Goal: Information Seeking & Learning: Check status

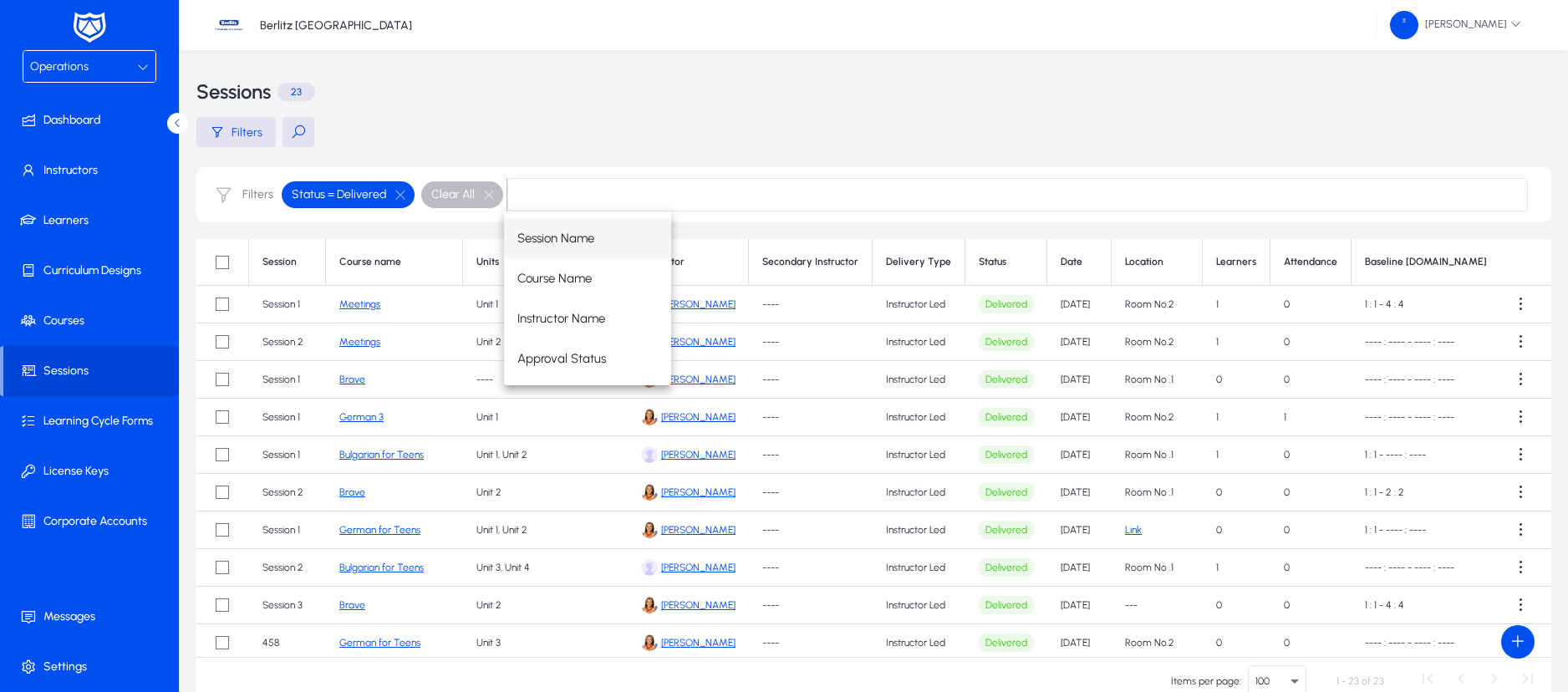
click at [133, 71] on div "Operations" at bounding box center [84, 67] width 107 height 22
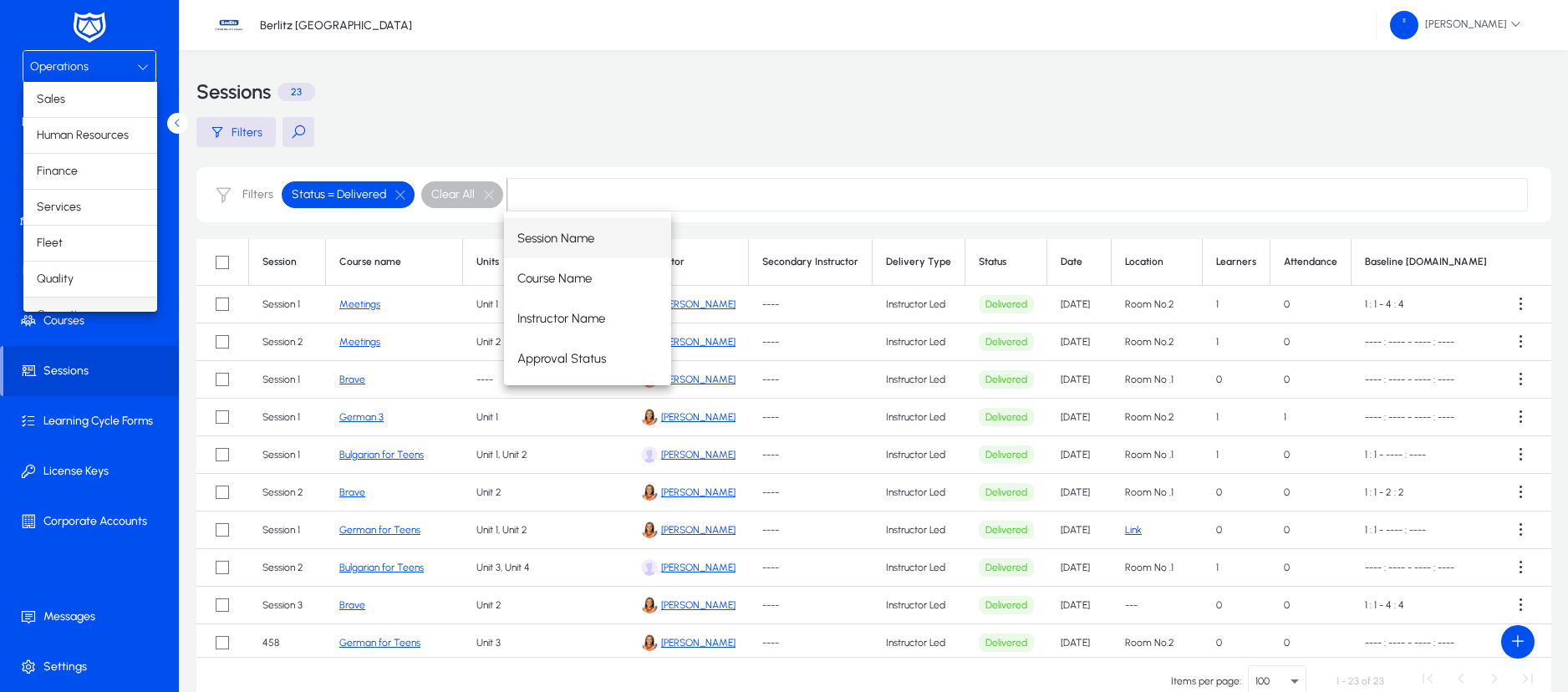
scroll to position [21, 0]
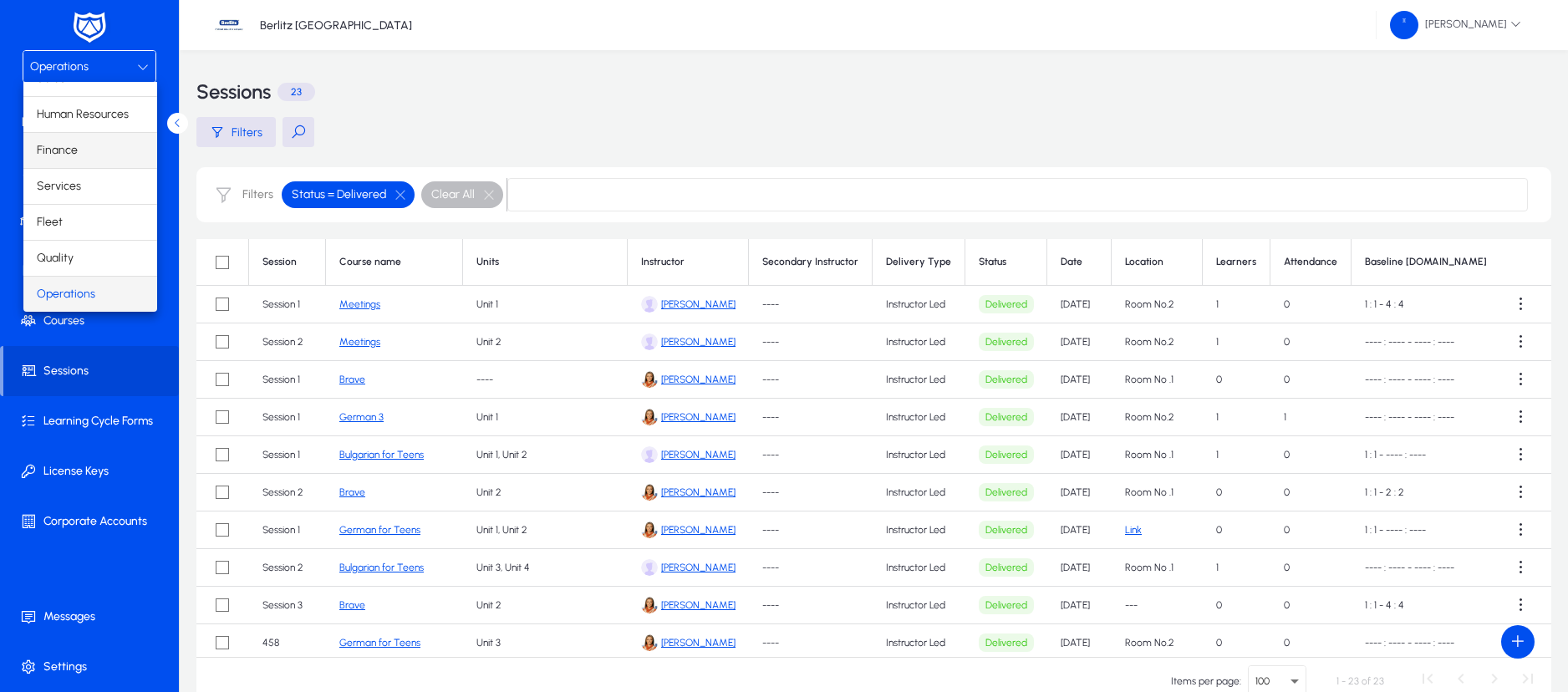
click at [76, 143] on mat-option "Finance" at bounding box center [89, 150] width 133 height 35
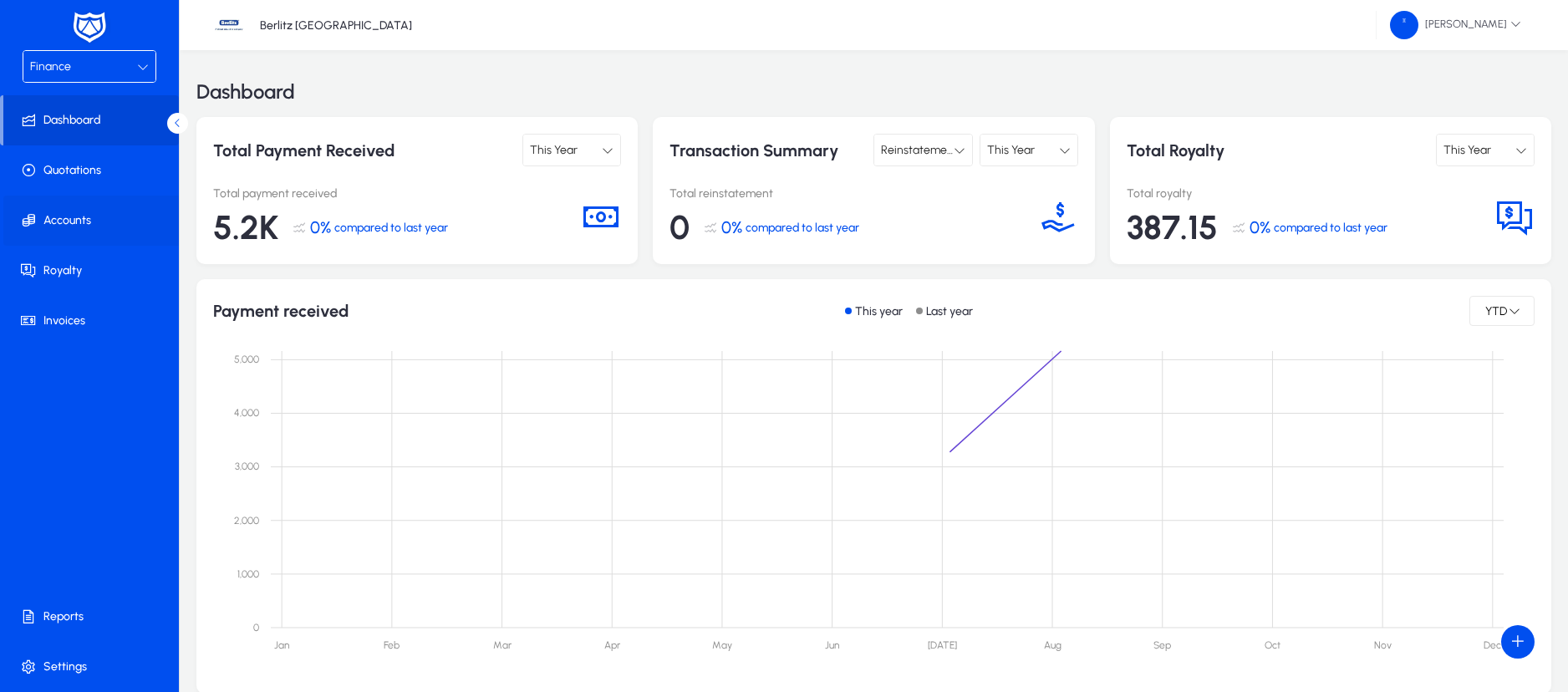
click at [90, 210] on span at bounding box center [93, 221] width 179 height 40
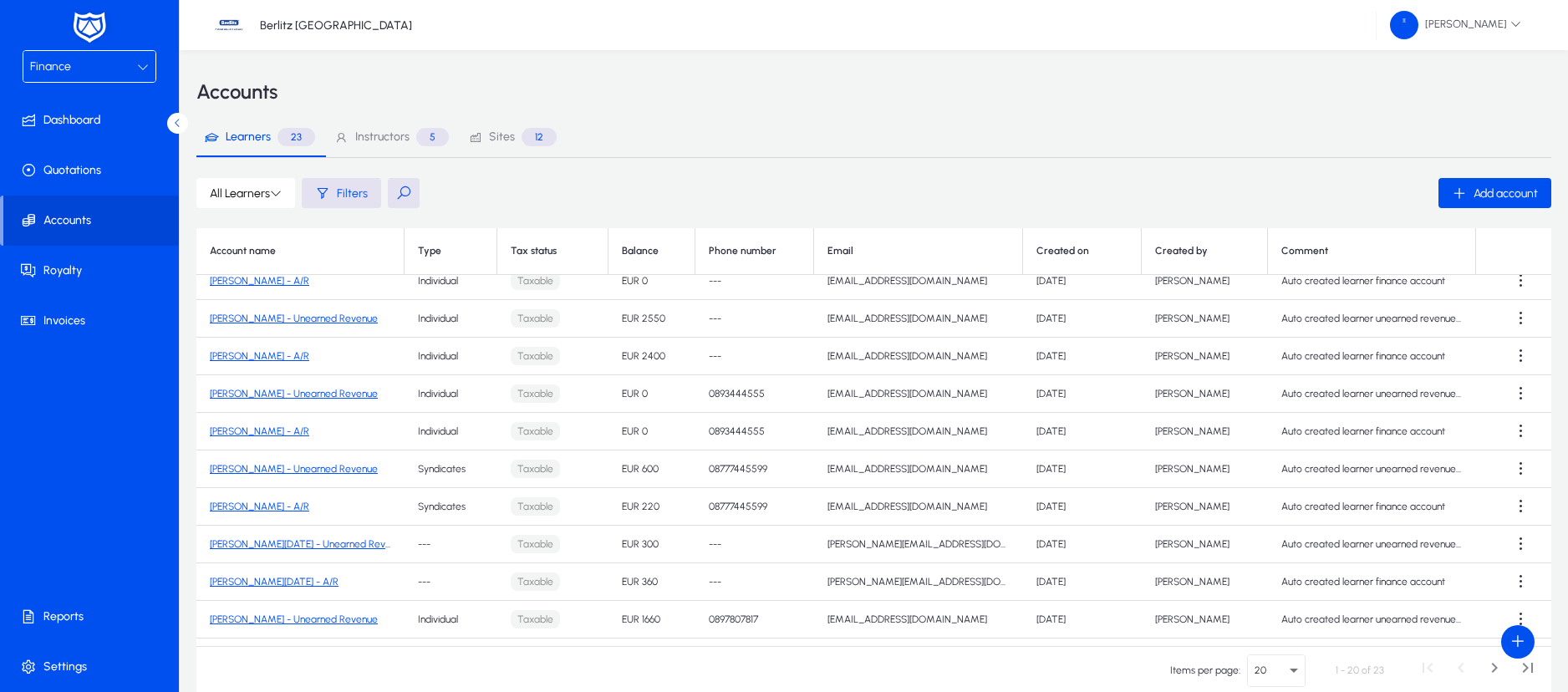
scroll to position [251, 0]
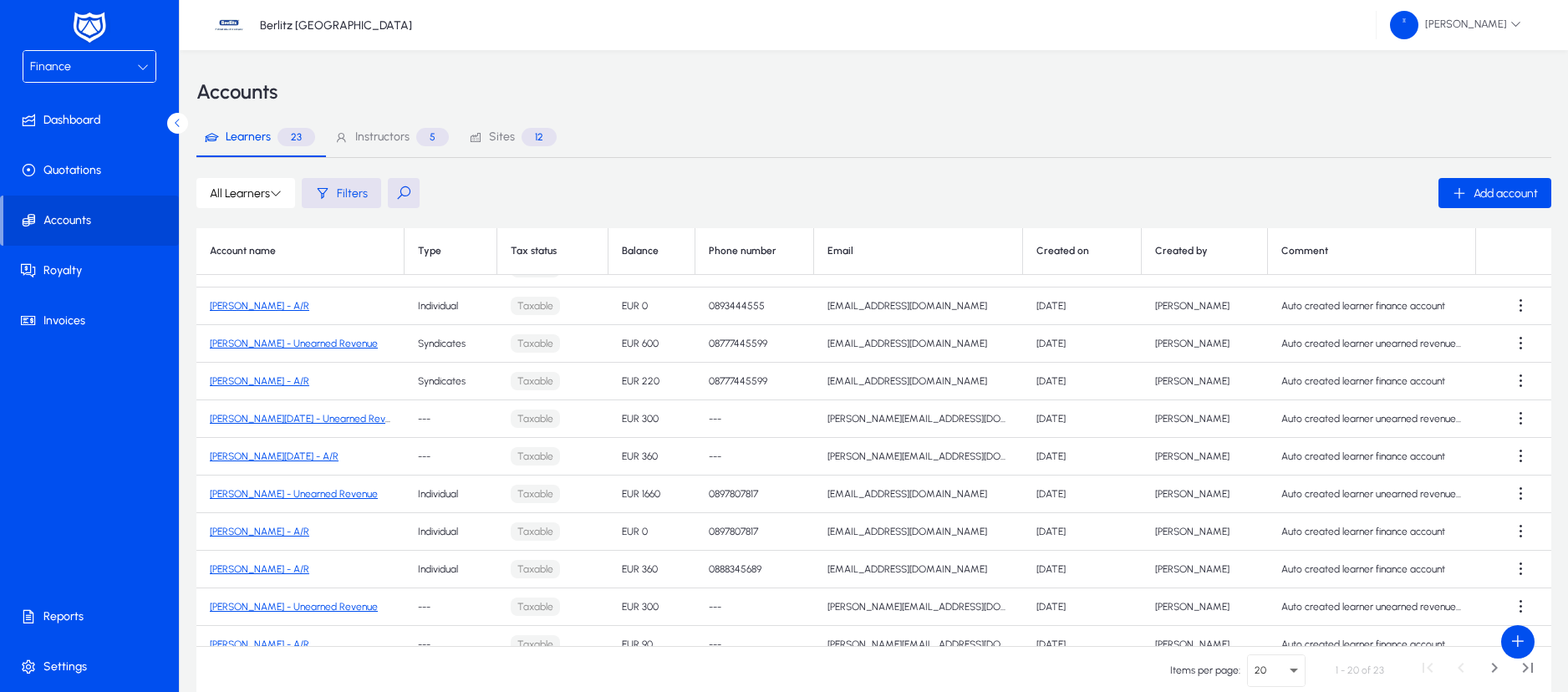
click at [302, 533] on link "[PERSON_NAME] - A/R" at bounding box center [259, 531] width 99 height 12
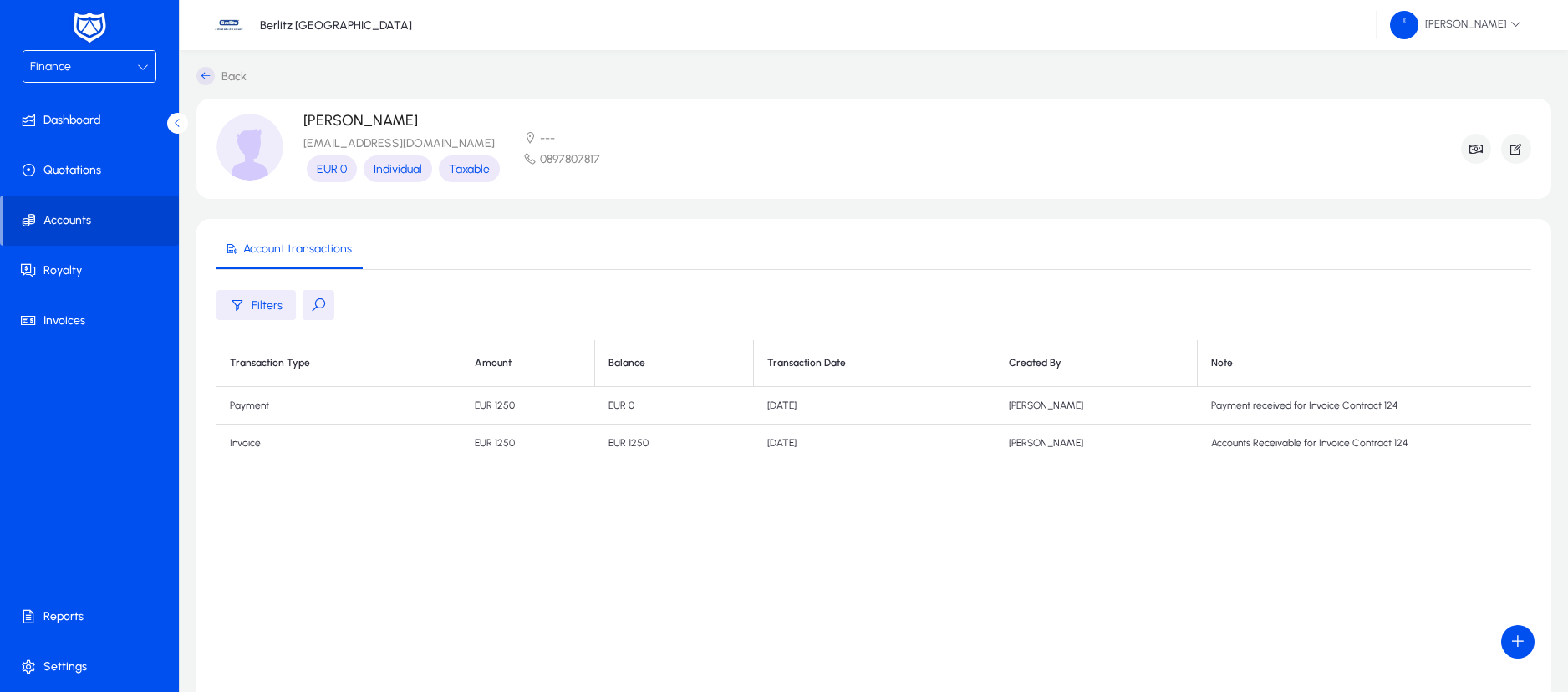
click at [99, 220] on span "Accounts" at bounding box center [91, 221] width 176 height 17
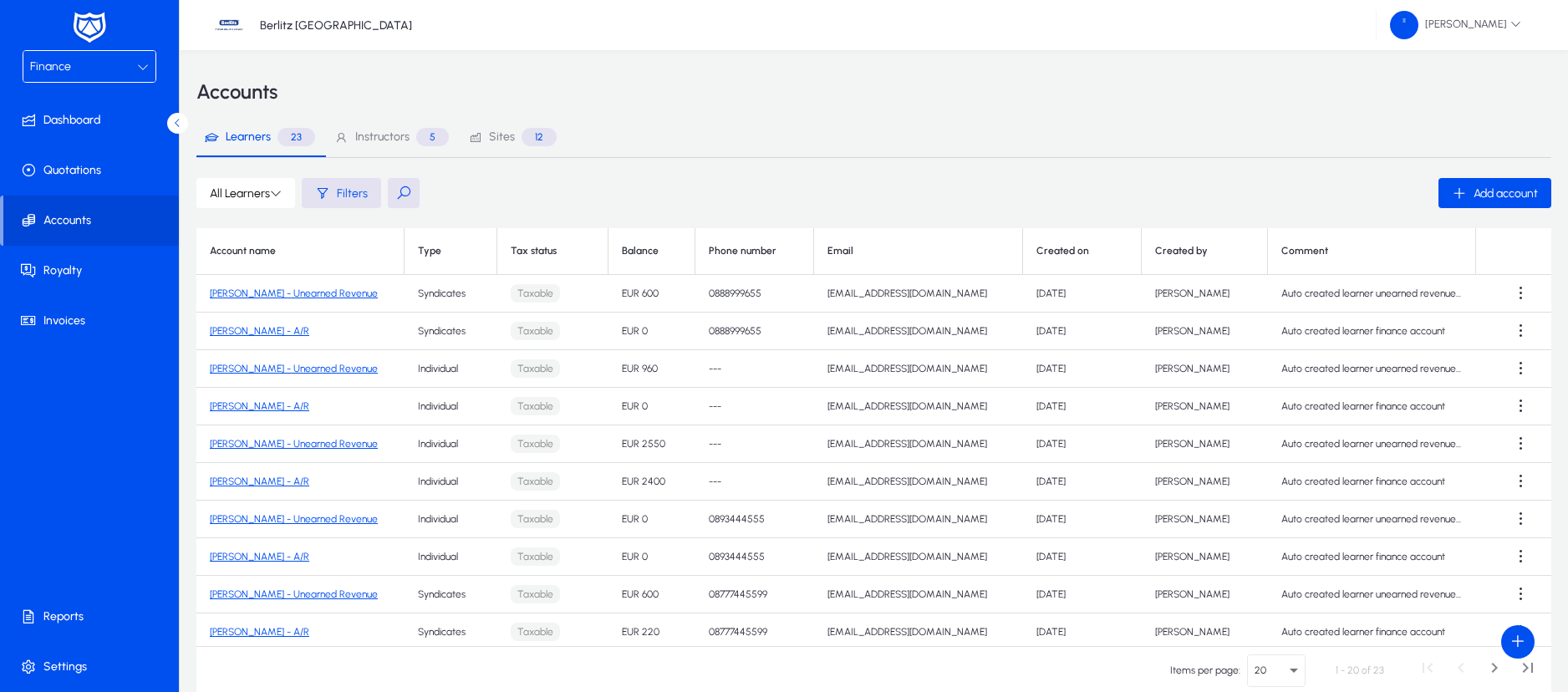
scroll to position [251, 0]
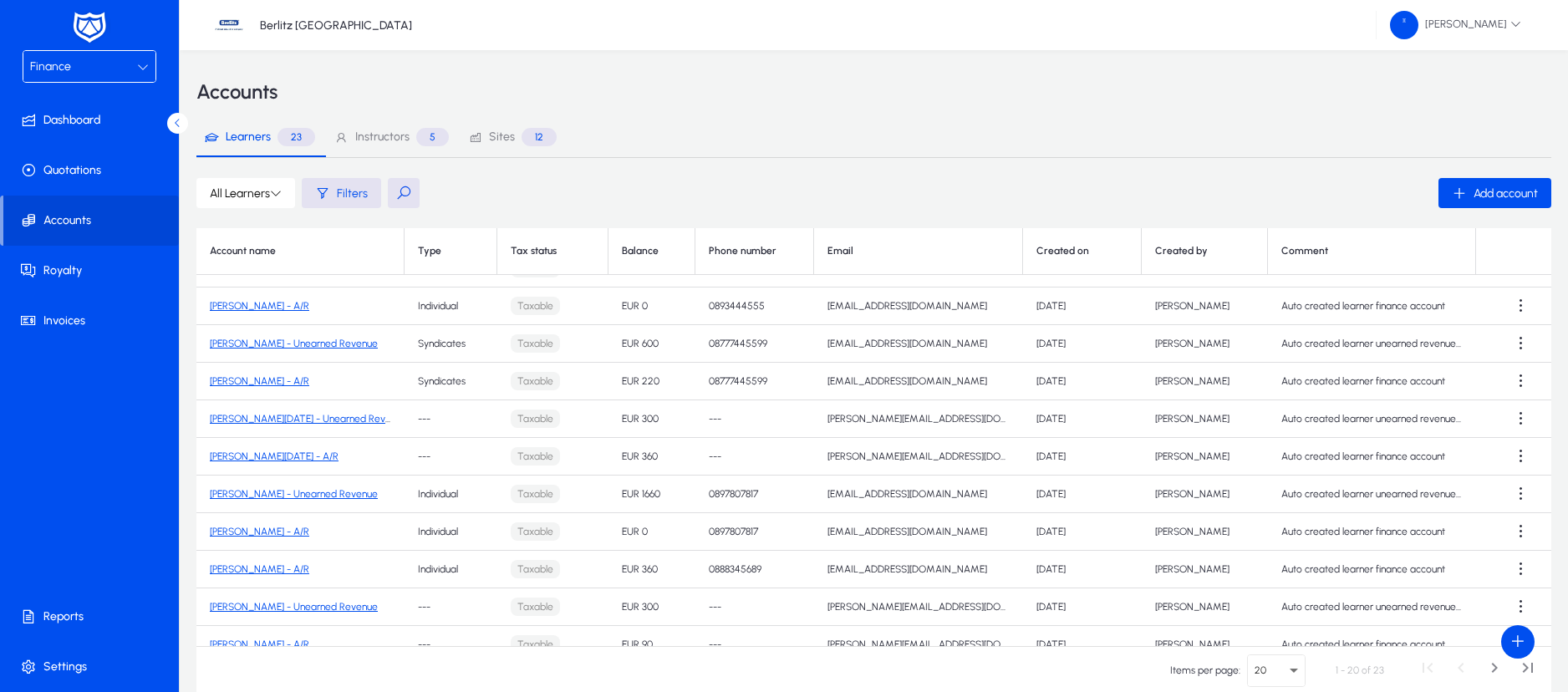
click at [311, 494] on link "[PERSON_NAME] - Unearned Revenue" at bounding box center [294, 494] width 168 height 12
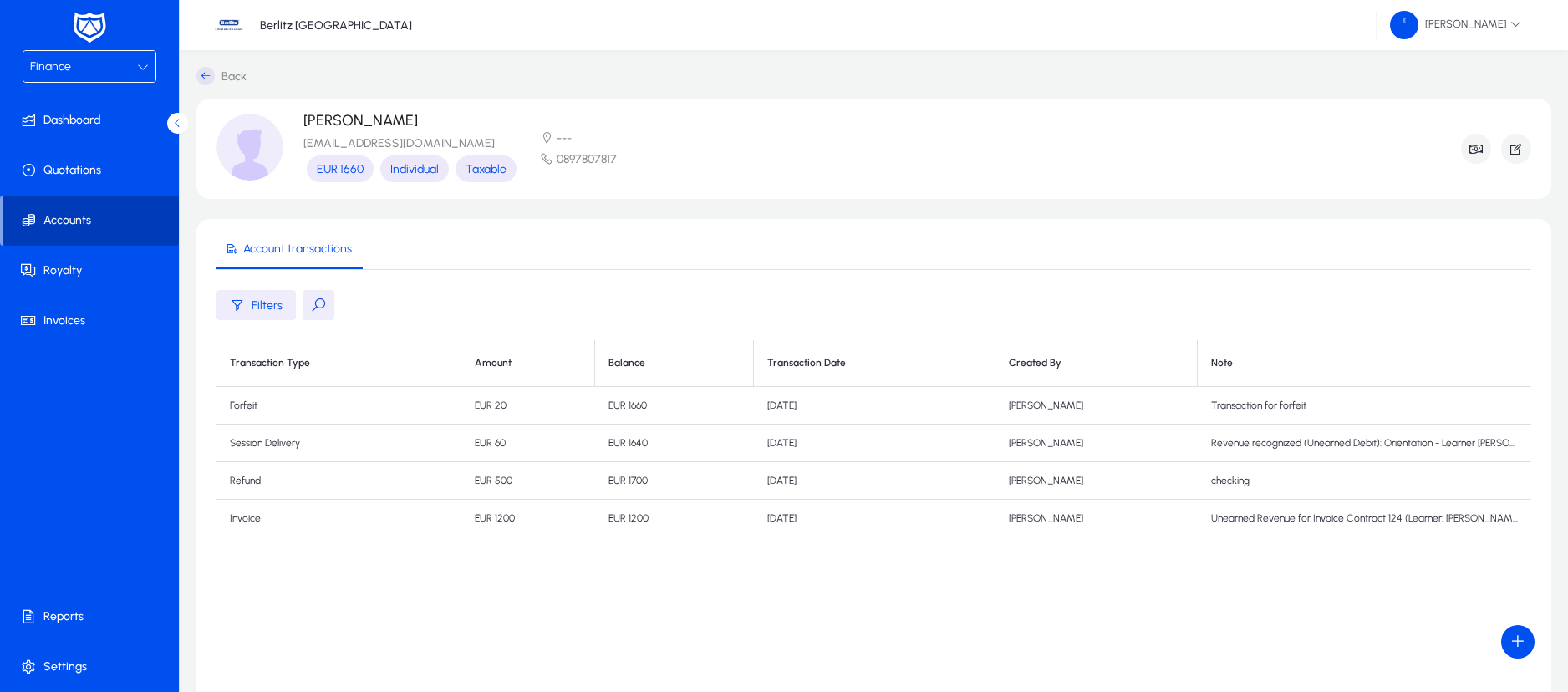
click at [123, 223] on span "Accounts" at bounding box center [91, 221] width 176 height 17
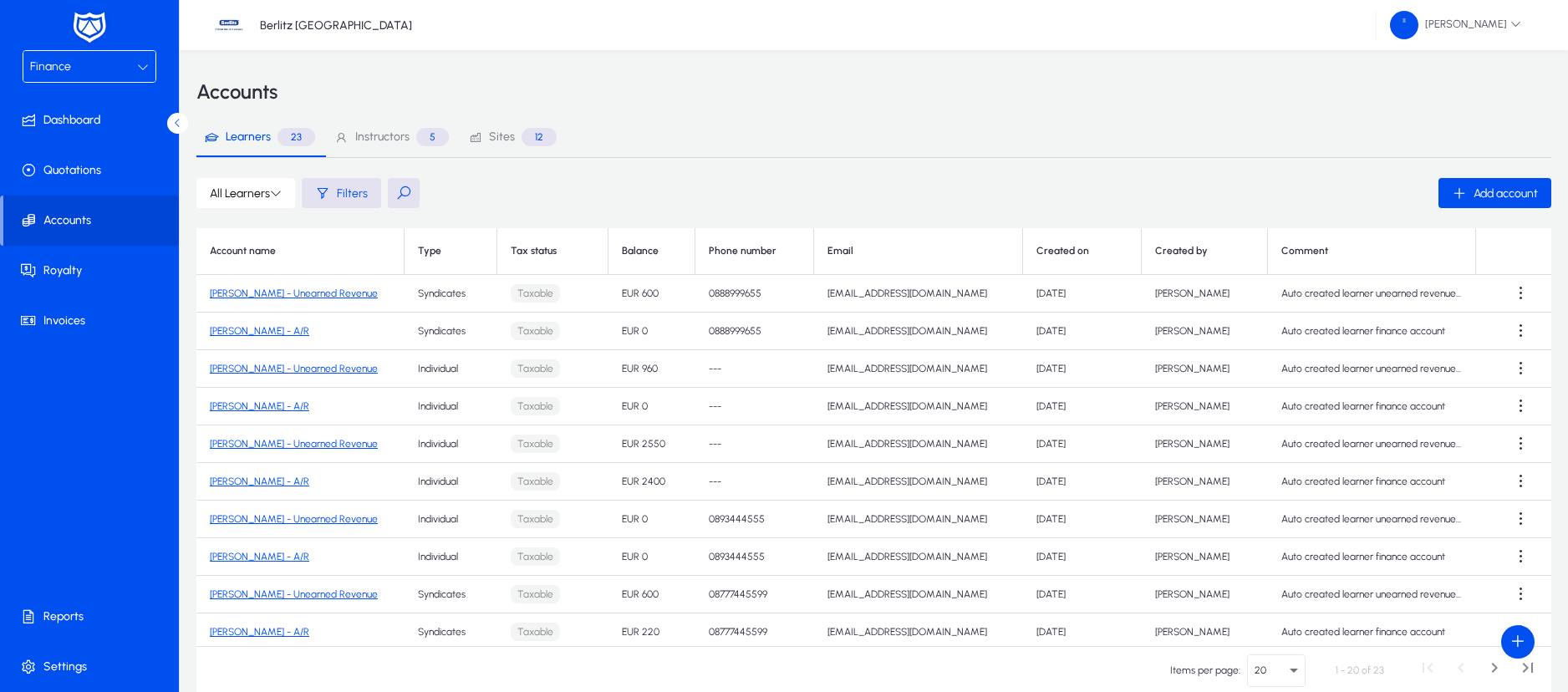
click at [333, 519] on link "[PERSON_NAME] - Unearned Revenue" at bounding box center [294, 519] width 168 height 12
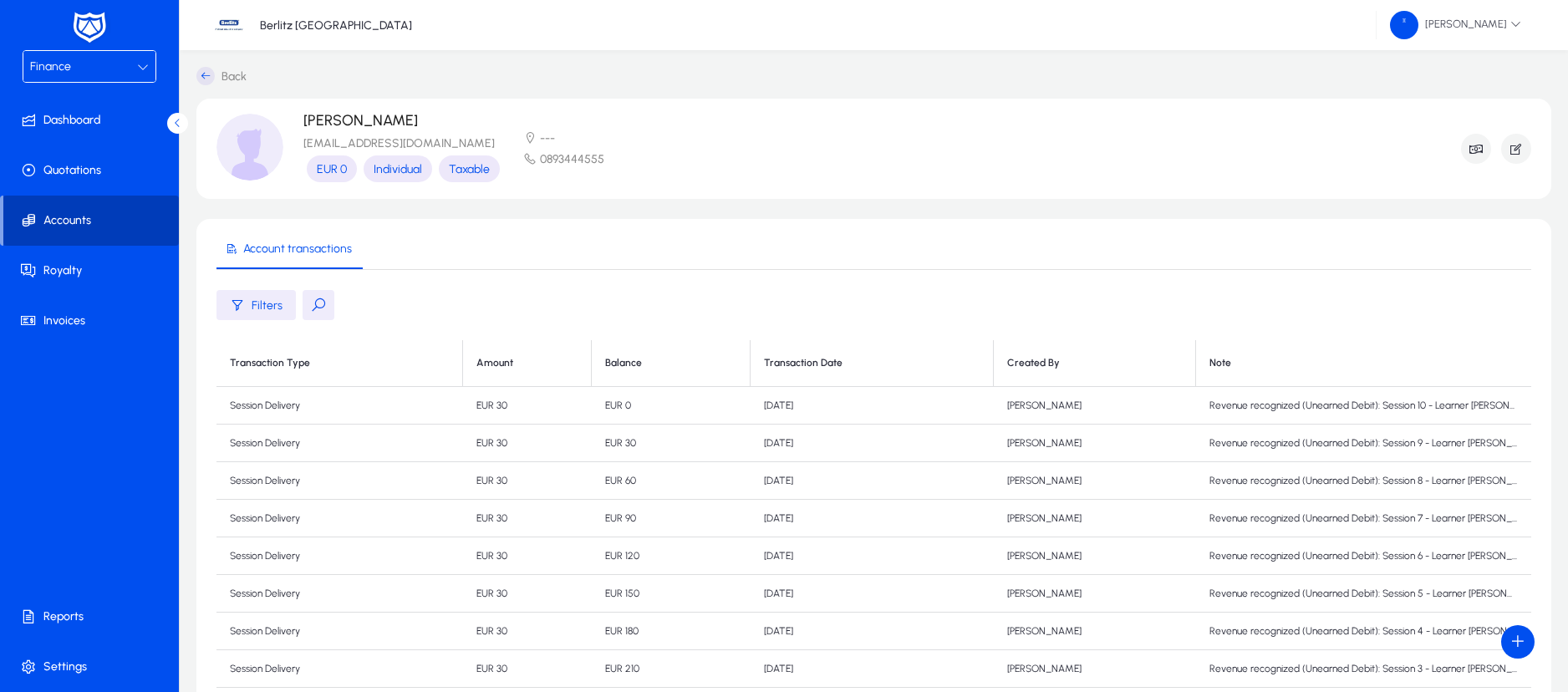
click at [98, 215] on span "Accounts" at bounding box center [91, 221] width 176 height 17
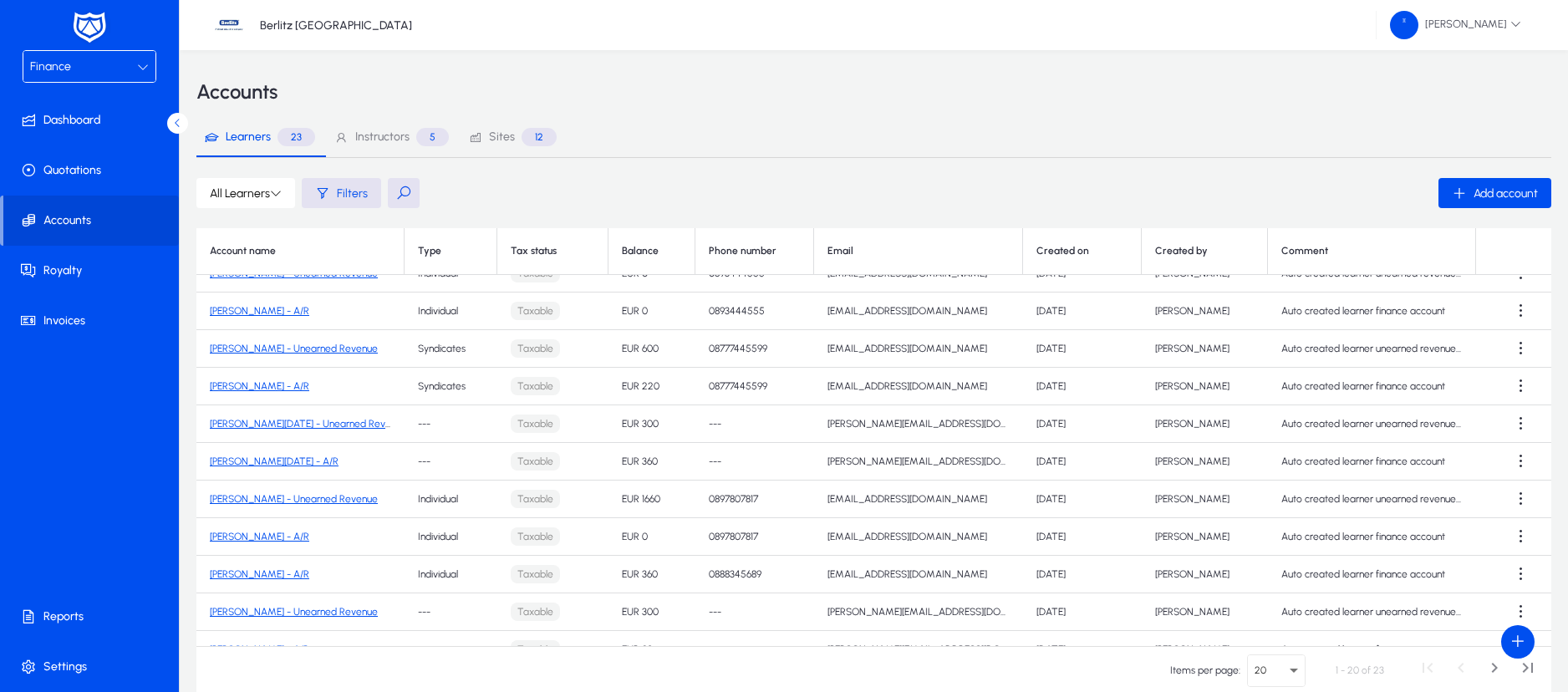
scroll to position [251, 0]
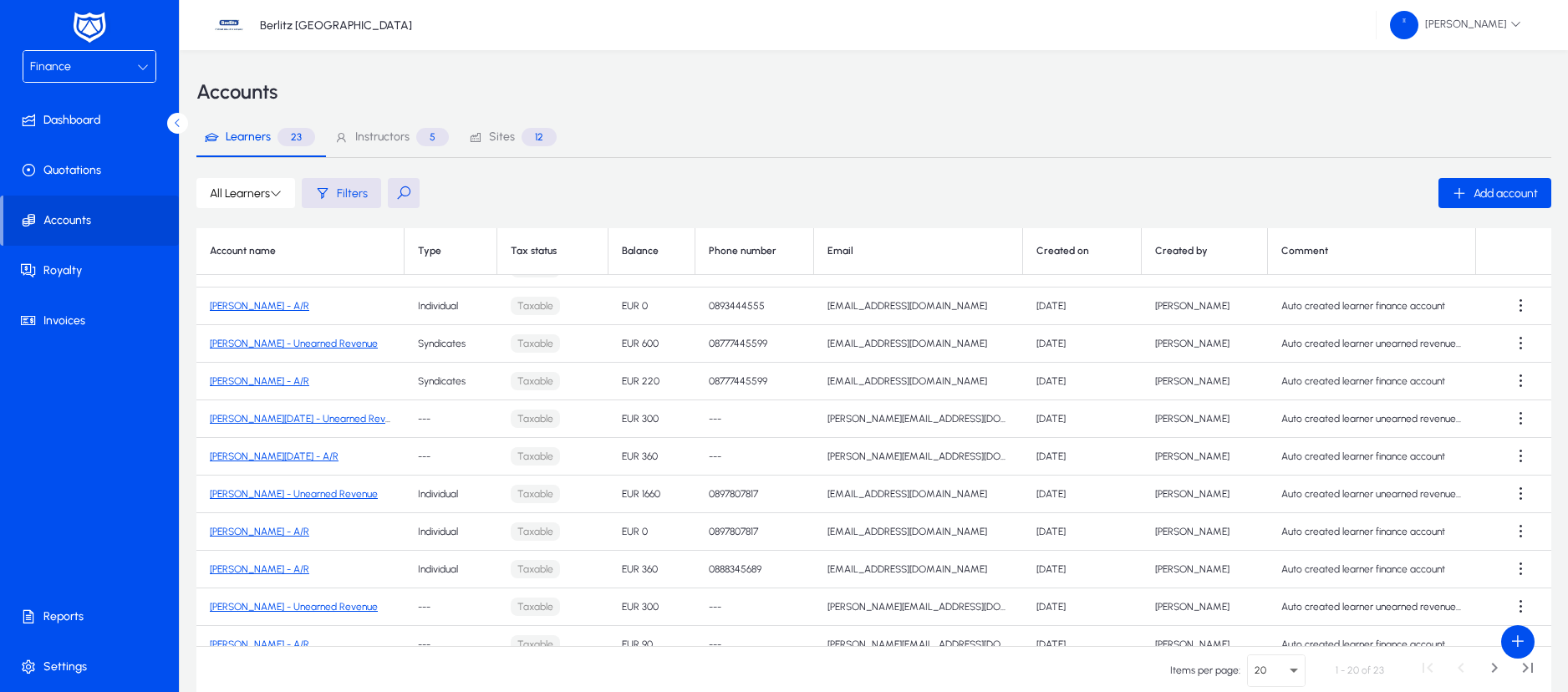
click at [333, 342] on link "[PERSON_NAME] - Unearned Revenue" at bounding box center [294, 343] width 168 height 12
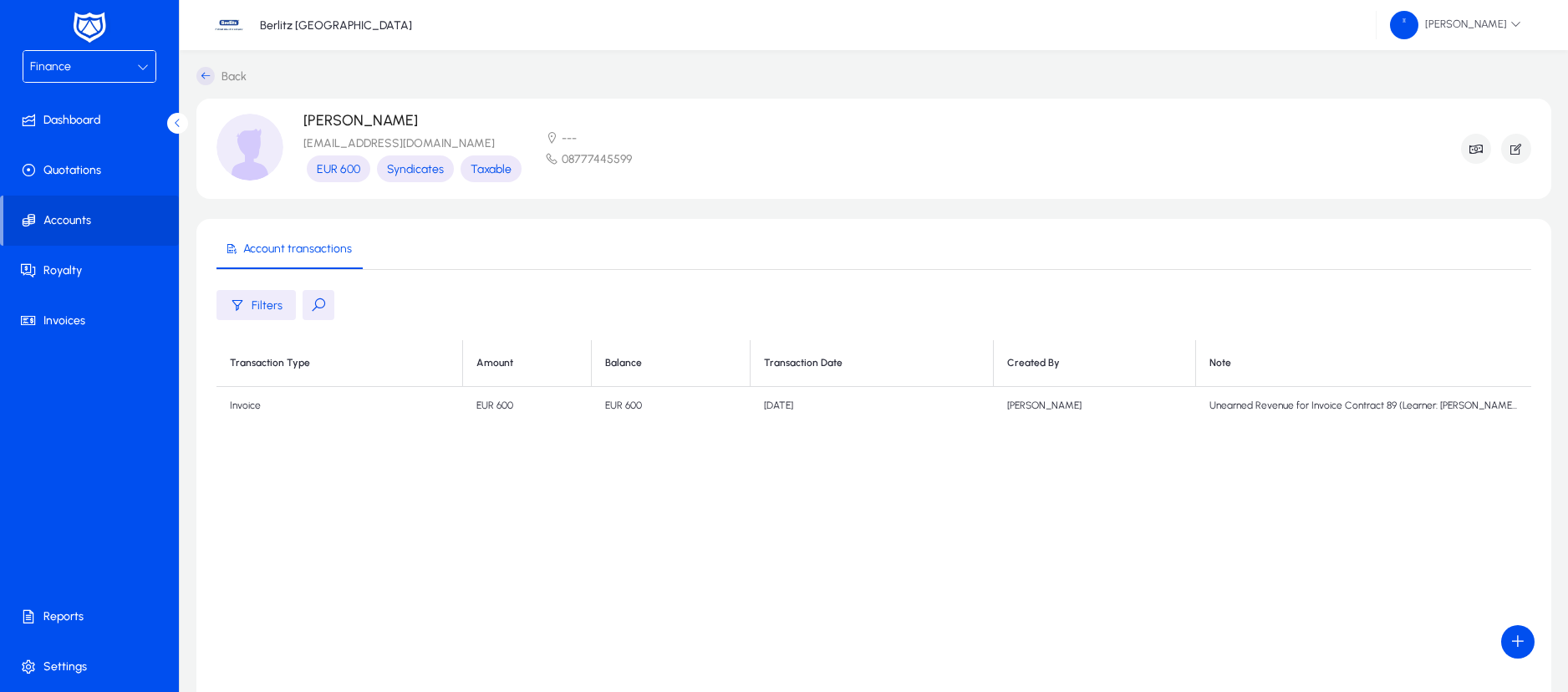
scroll to position [207, 0]
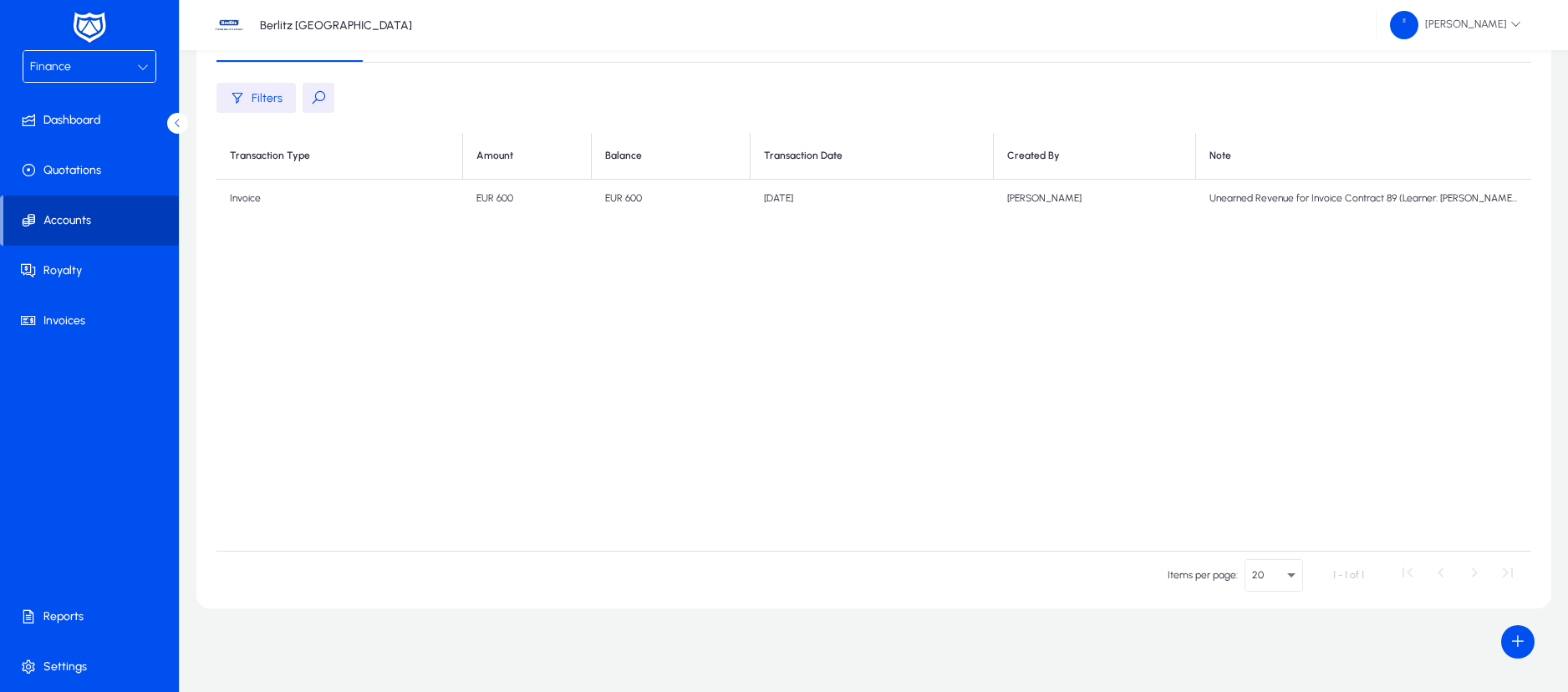
click at [52, 214] on span "Accounts" at bounding box center [91, 221] width 176 height 17
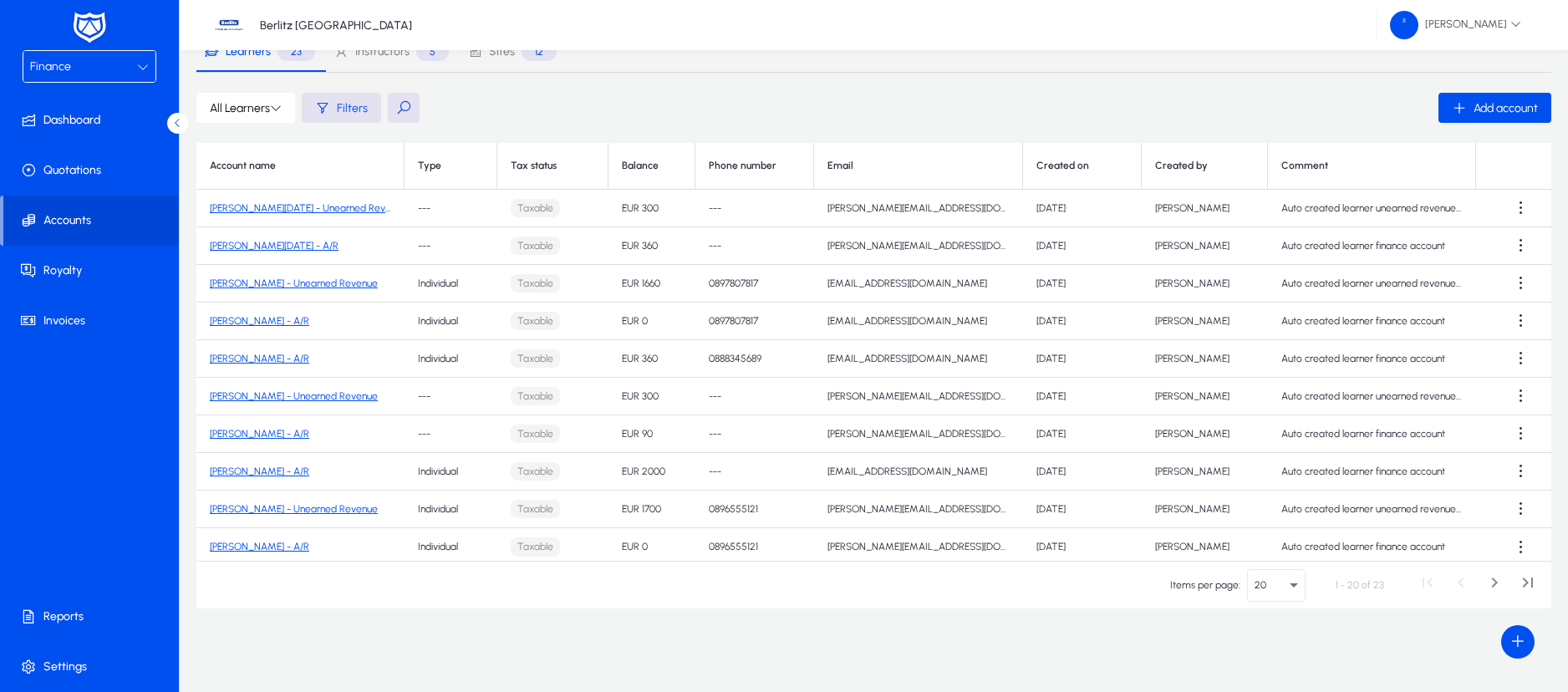
scroll to position [381, 0]
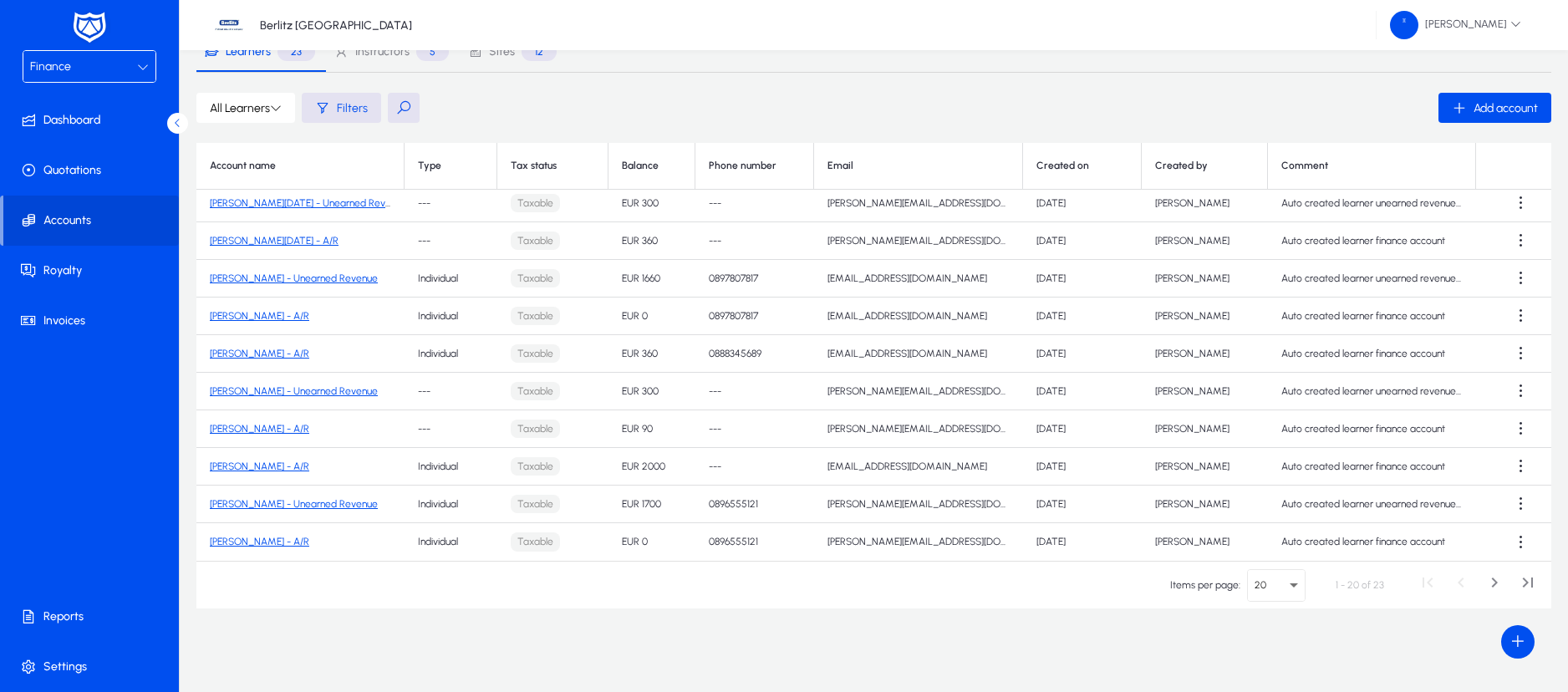
click at [282, 468] on link "[PERSON_NAME] - A/R" at bounding box center [259, 467] width 99 height 12
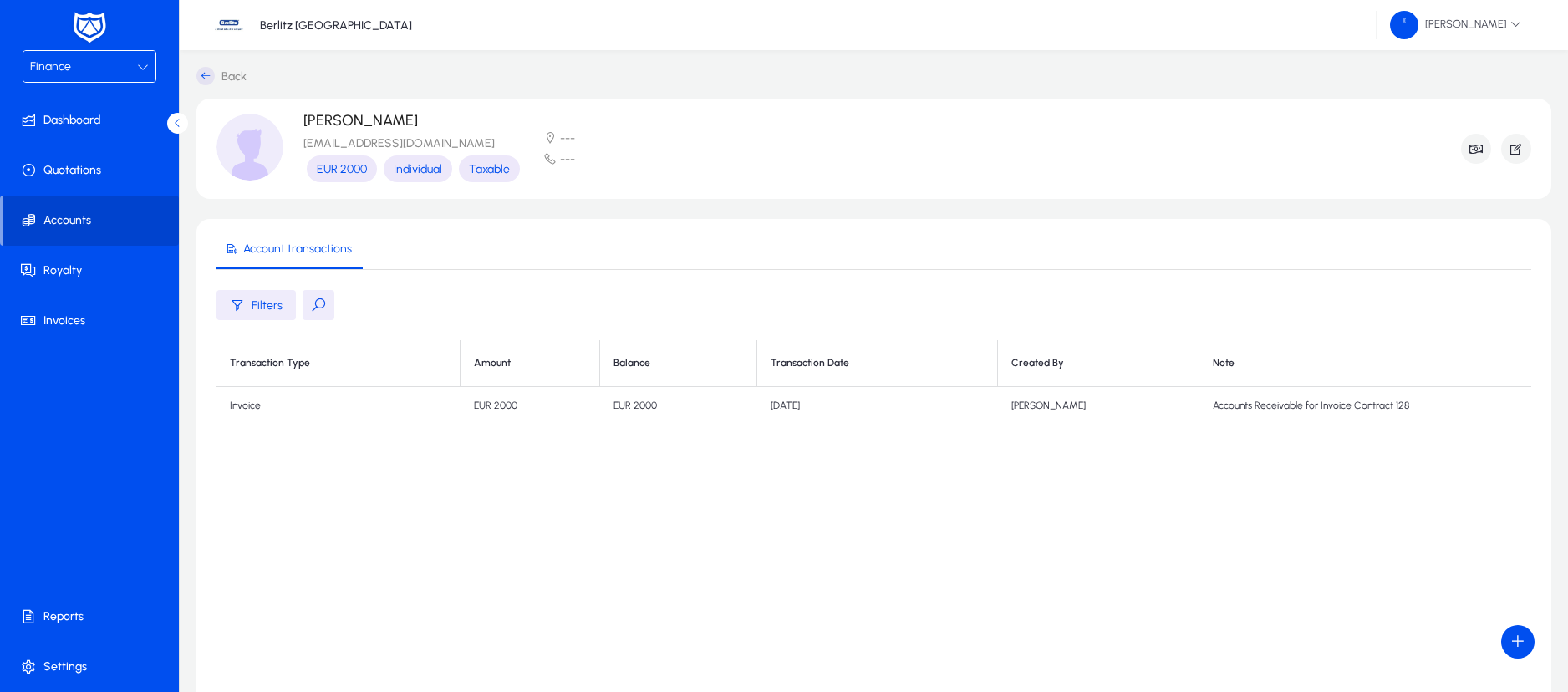
click at [75, 225] on span "Accounts" at bounding box center [91, 221] width 176 height 17
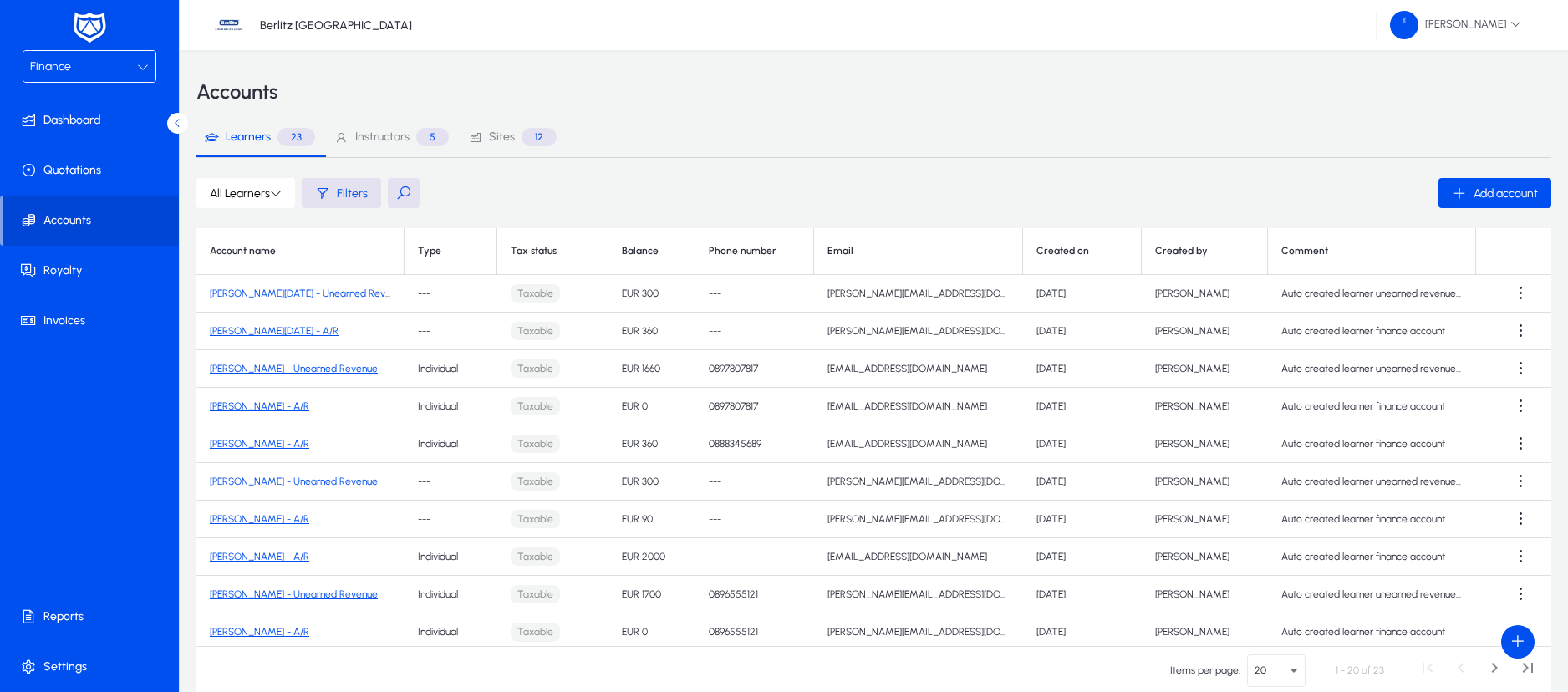
scroll to position [381, 0]
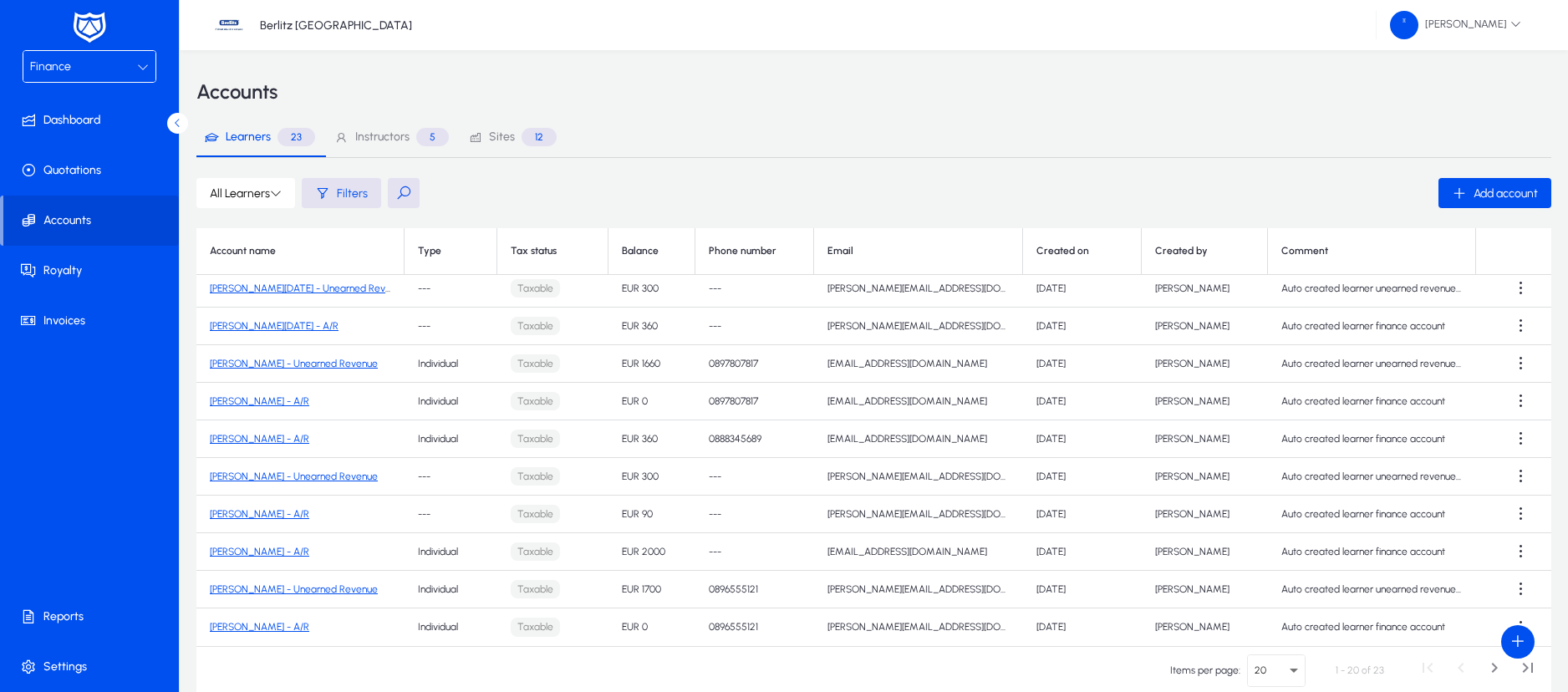
click at [249, 626] on link "[PERSON_NAME] - A/R" at bounding box center [259, 627] width 99 height 12
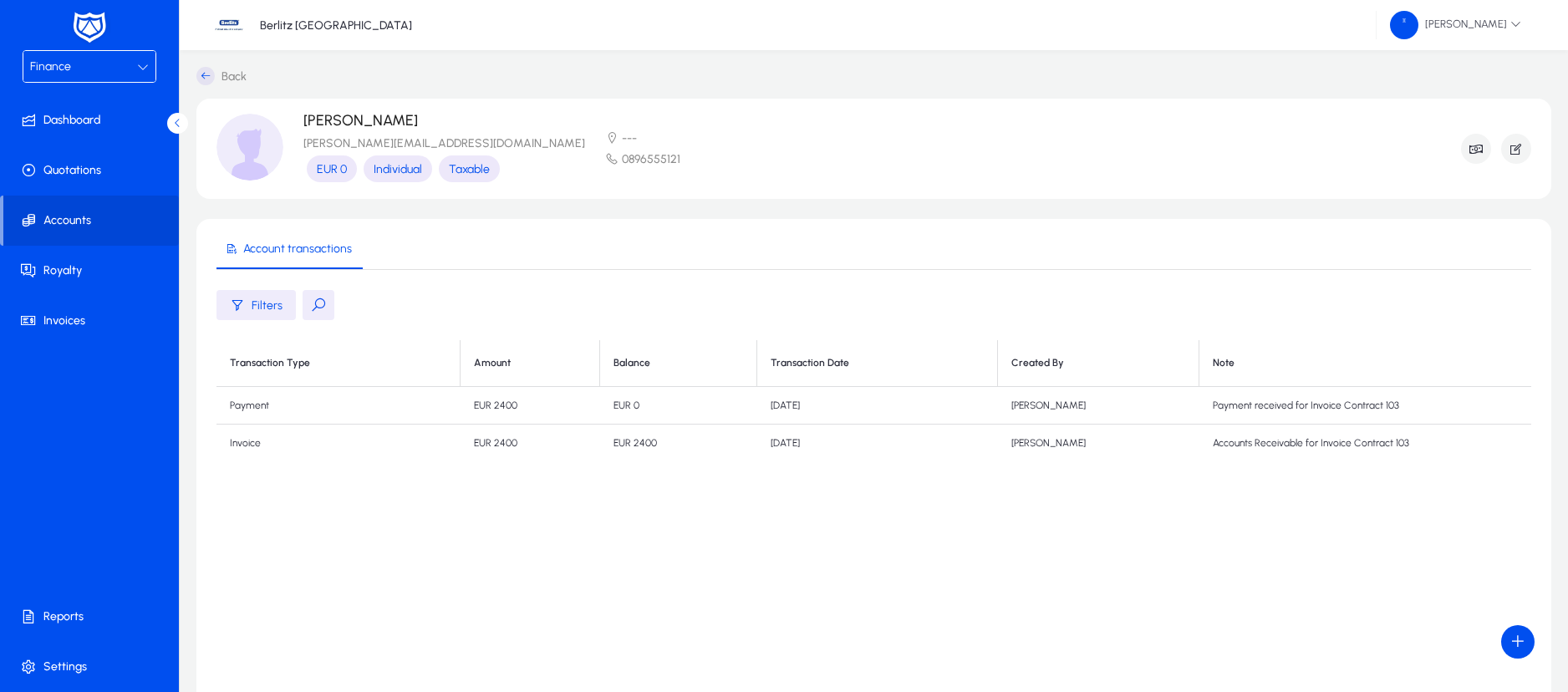
click at [259, 443] on td "Invoice" at bounding box center [338, 443] width 244 height 38
click at [66, 220] on span "Accounts" at bounding box center [91, 221] width 176 height 17
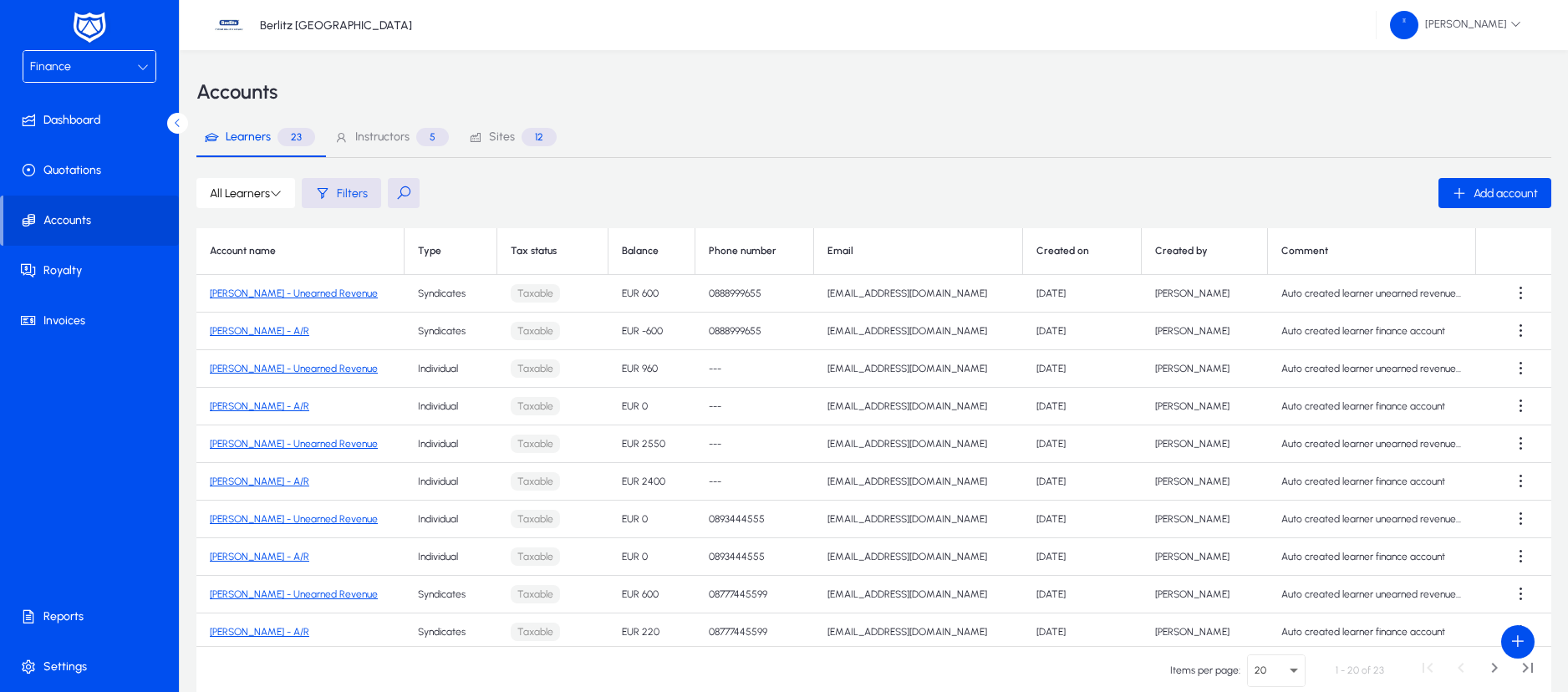
click at [306, 292] on link "[PERSON_NAME] - Unearned Revenue" at bounding box center [294, 294] width 168 height 12
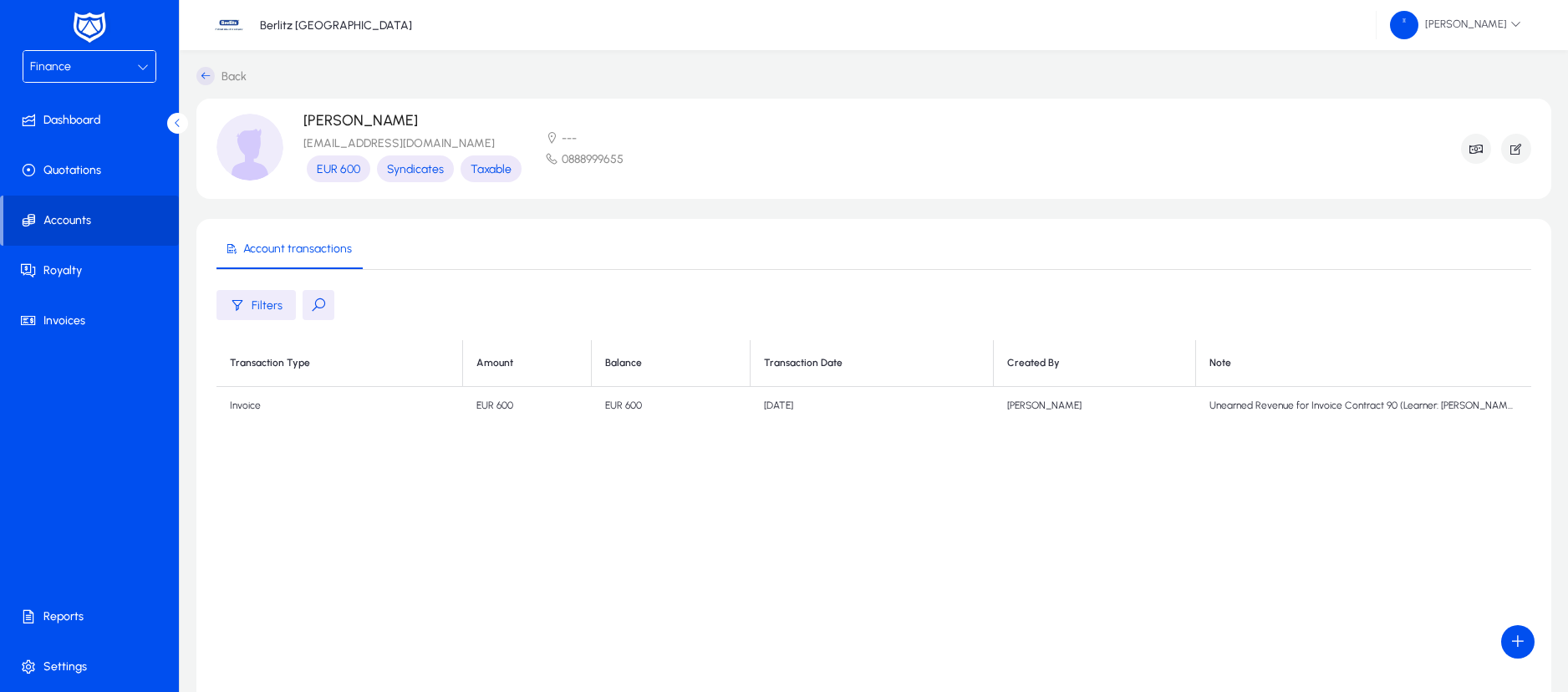
click at [84, 216] on span "Accounts" at bounding box center [91, 221] width 176 height 17
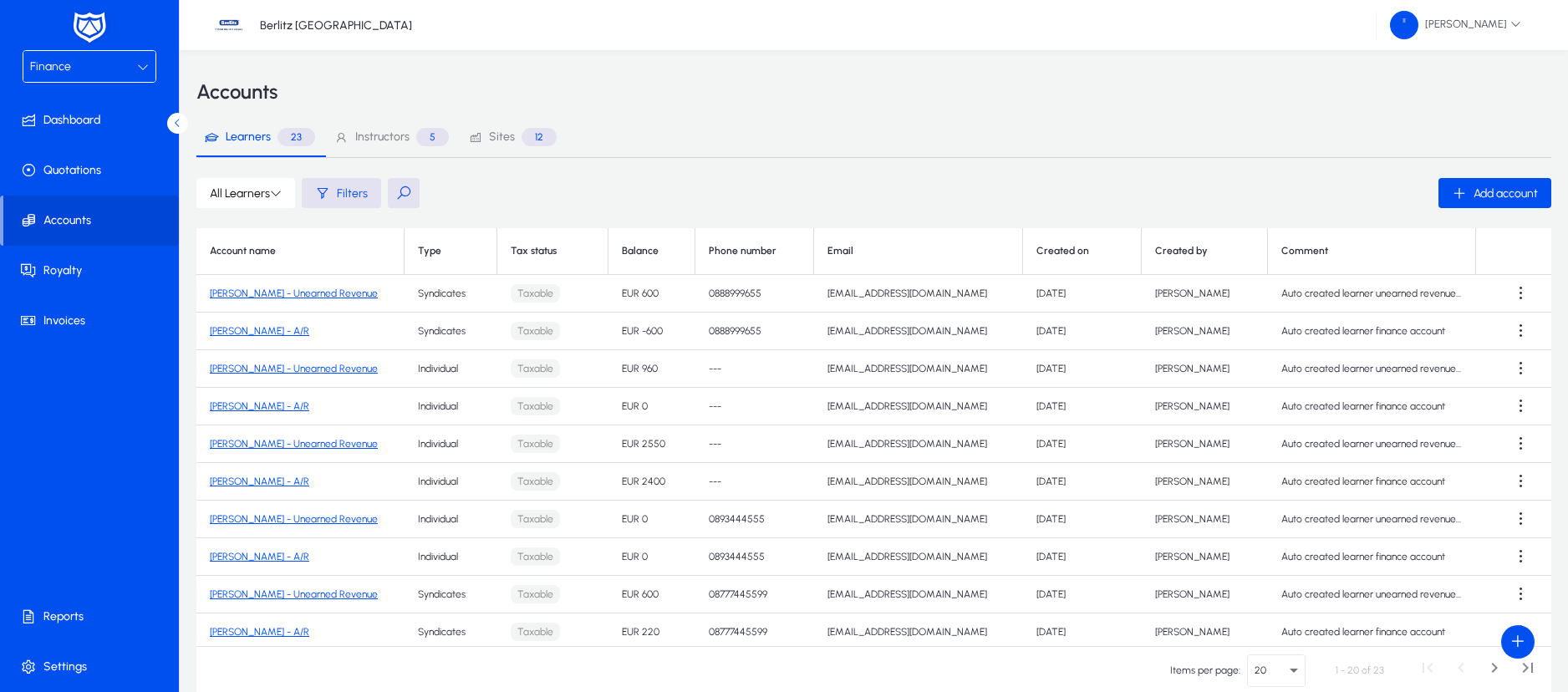
click at [279, 328] on link "[PERSON_NAME] - A/R" at bounding box center [259, 330] width 99 height 12
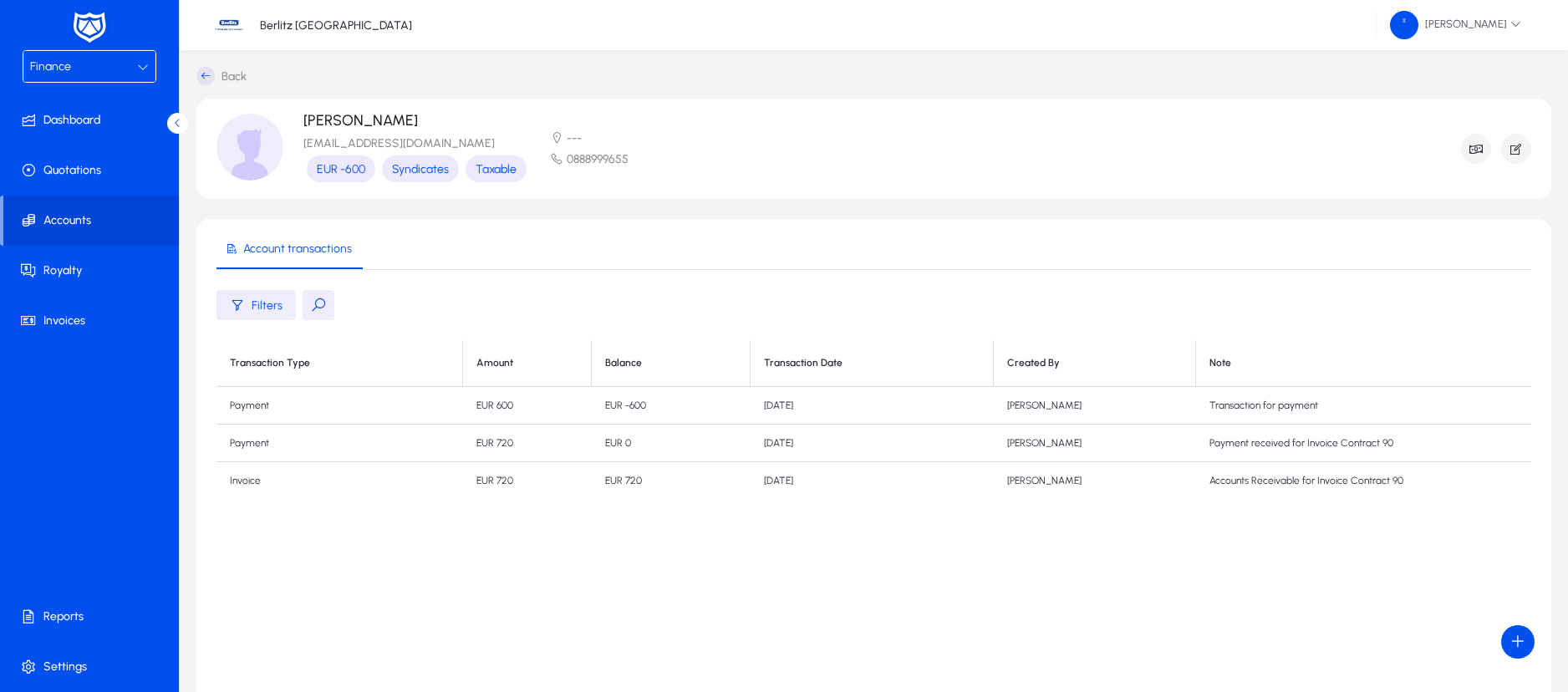
drag, startPoint x: 247, startPoint y: 486, endPoint x: 443, endPoint y: 484, distance: 196.0
click at [443, 484] on td "Invoice" at bounding box center [340, 480] width 247 height 38
drag, startPoint x: 607, startPoint y: 406, endPoint x: 670, endPoint y: 409, distance: 63.1
click at [670, 409] on td "EUR -600" at bounding box center [671, 406] width 159 height 38
click at [100, 219] on span "Accounts" at bounding box center [91, 221] width 176 height 17
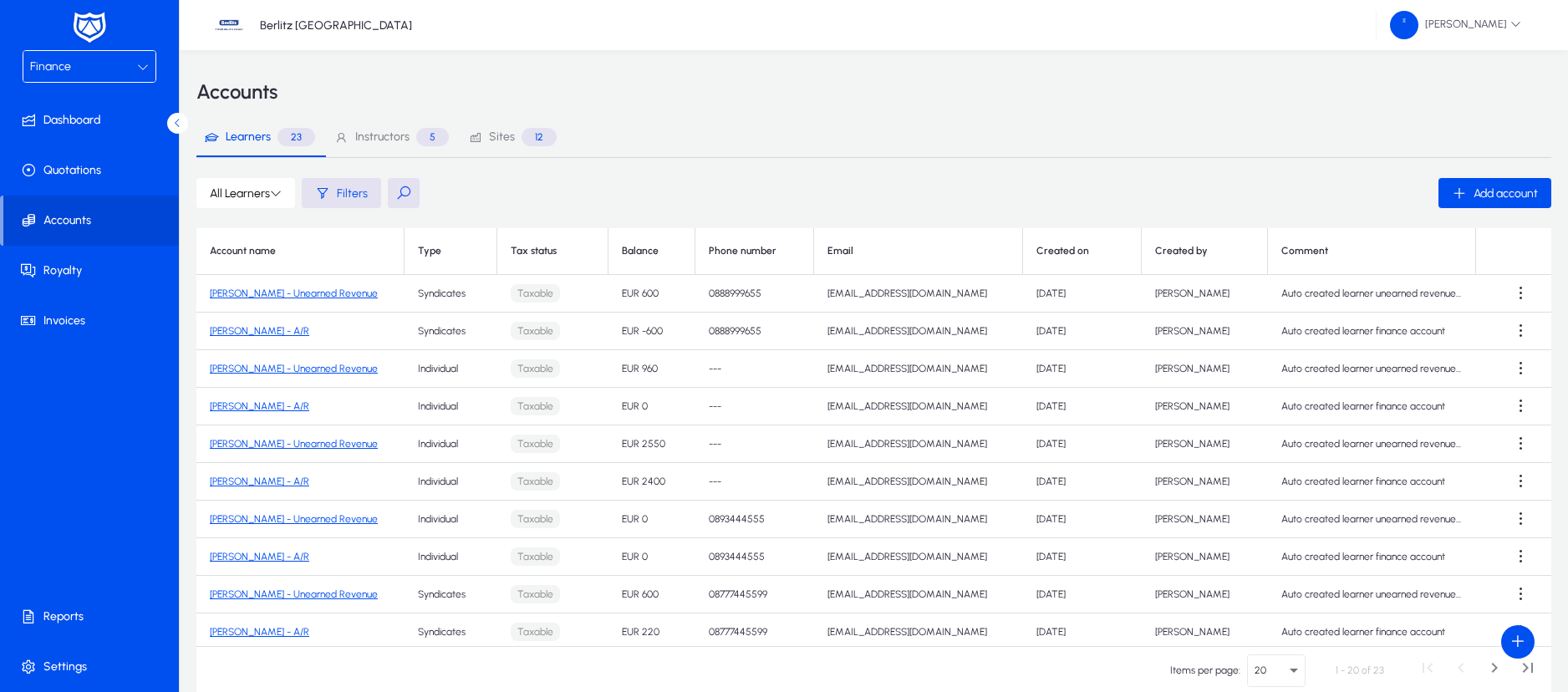
click at [257, 330] on link "[PERSON_NAME] - A/R" at bounding box center [259, 330] width 99 height 12
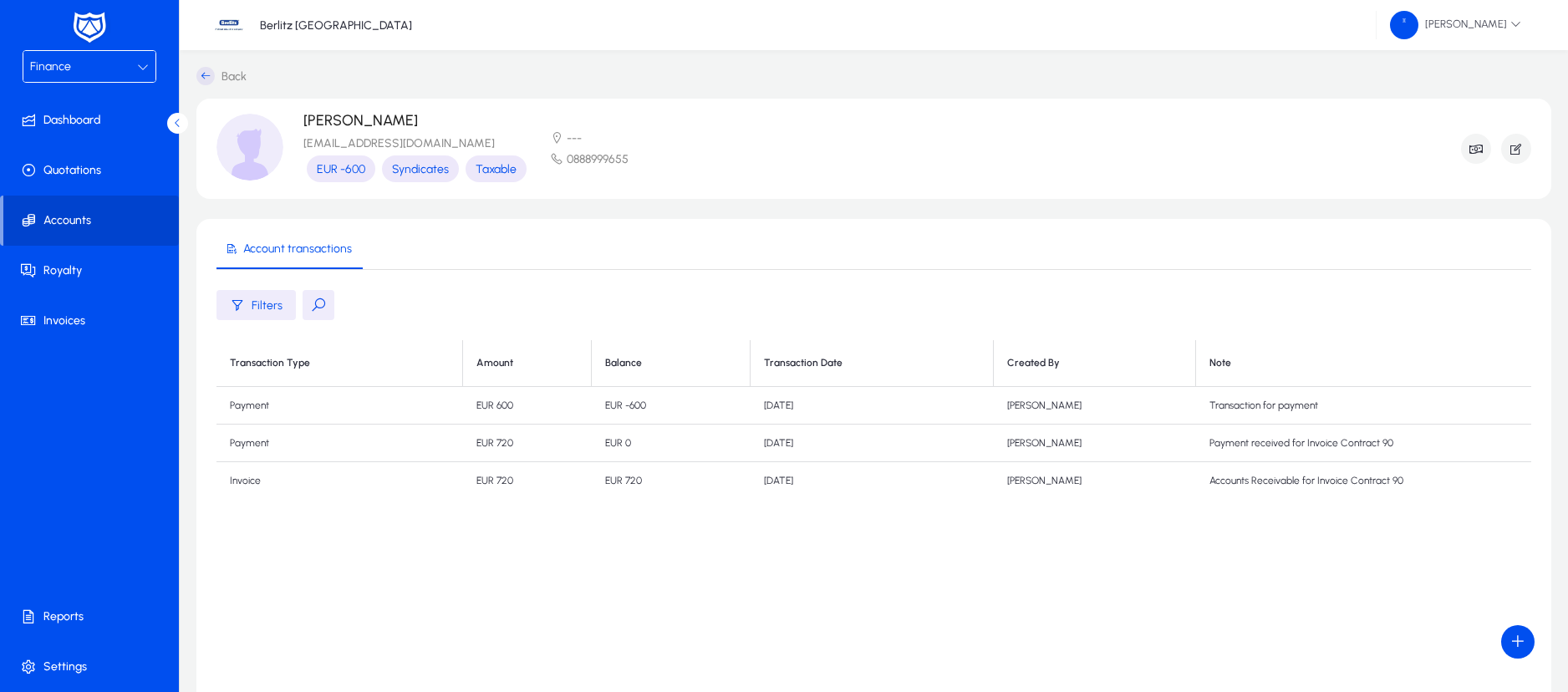
click at [98, 227] on span "Accounts" at bounding box center [91, 221] width 176 height 17
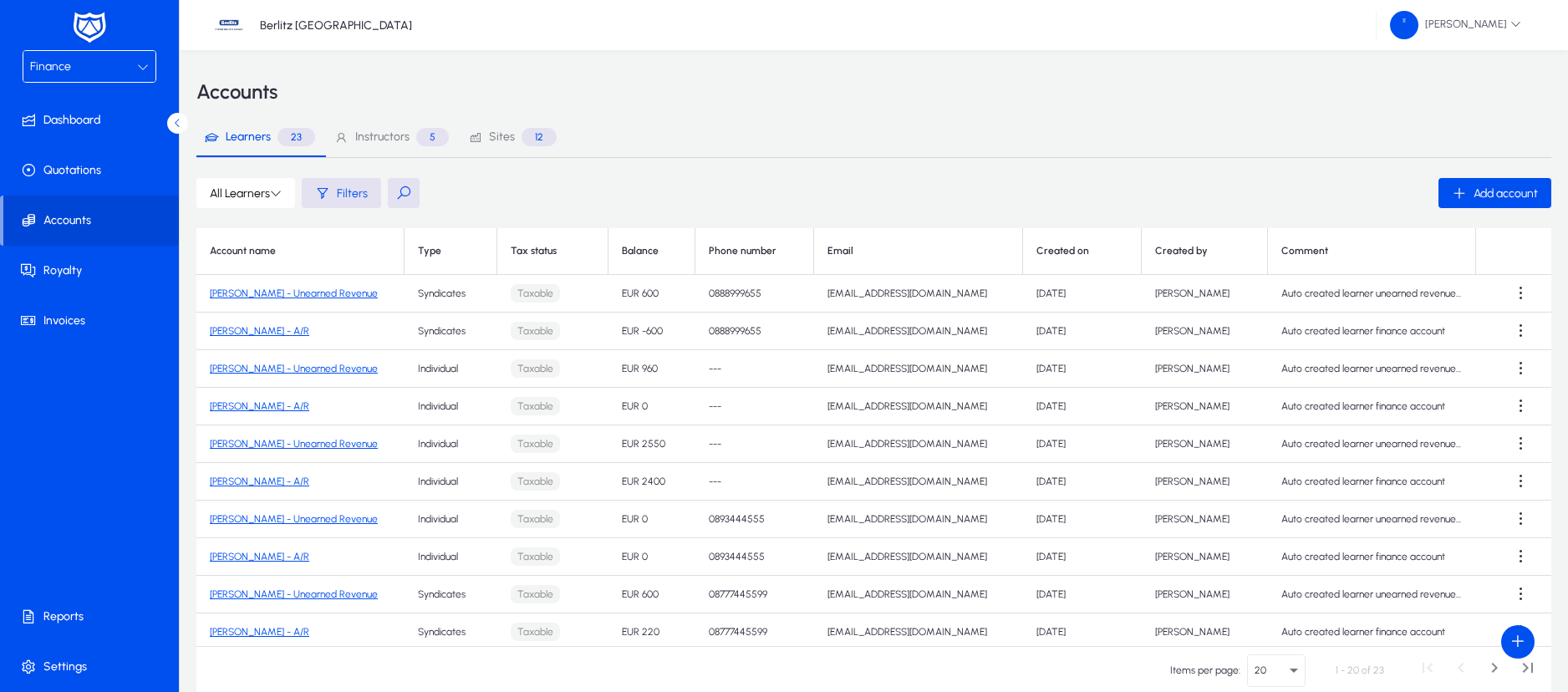
click at [399, 192] on button at bounding box center [404, 192] width 32 height 30
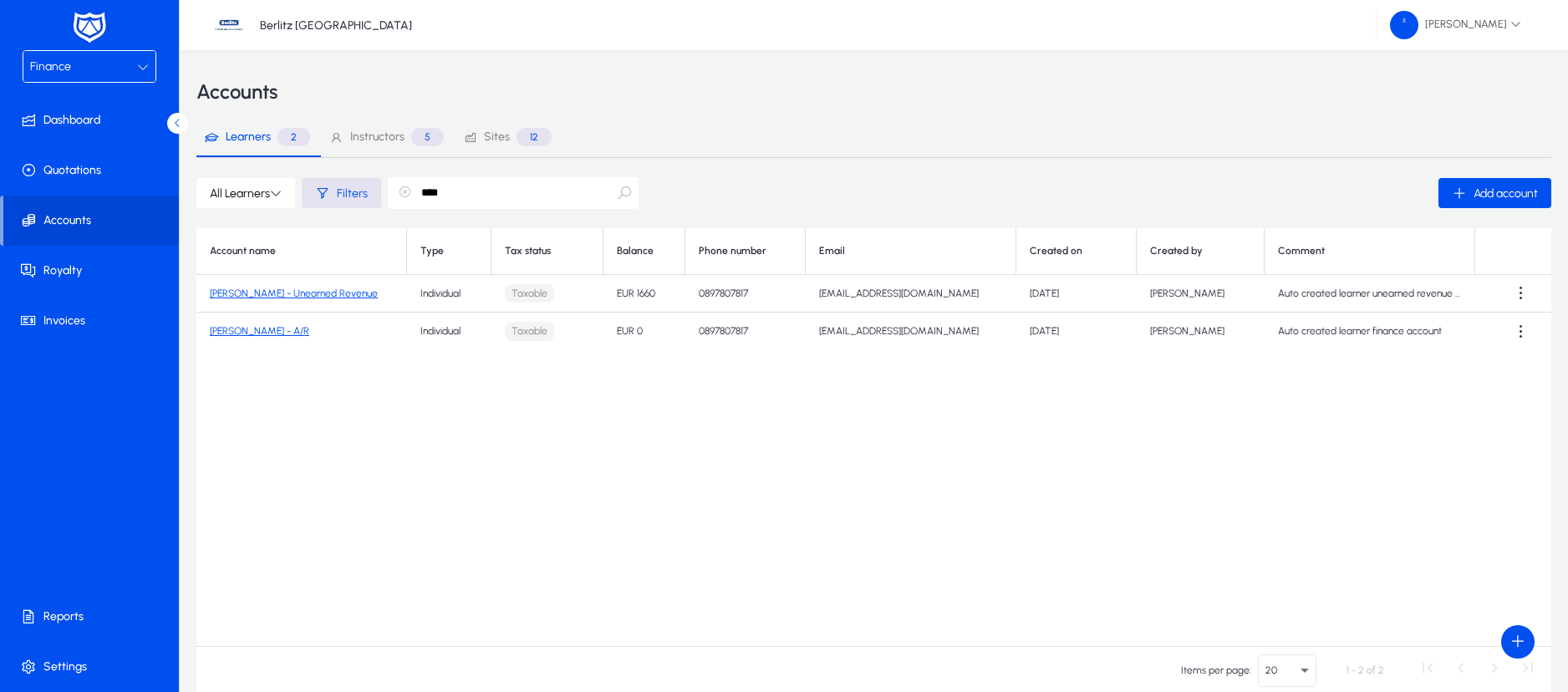
type input "****"
click at [303, 326] on link "[PERSON_NAME] - A/R" at bounding box center [259, 330] width 99 height 12
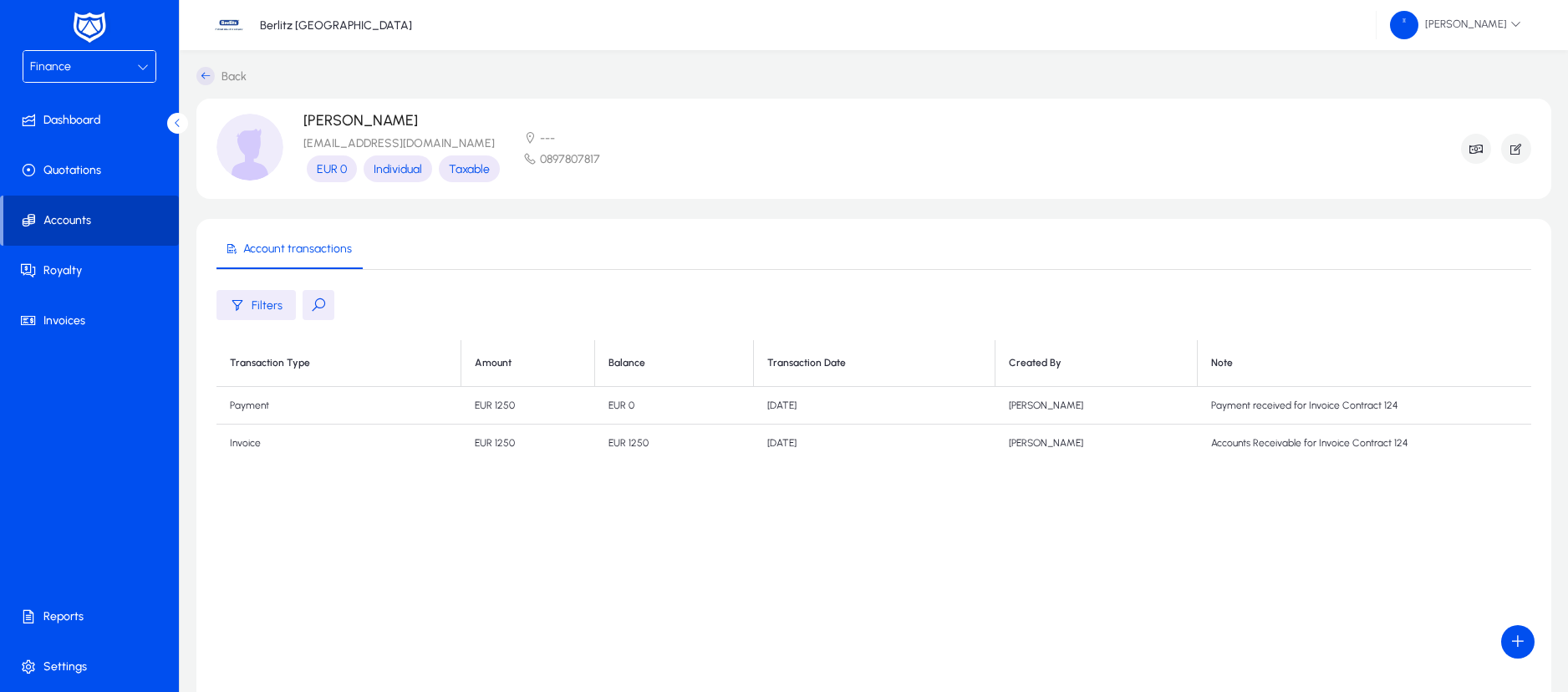
click at [62, 221] on span "Accounts" at bounding box center [91, 221] width 176 height 17
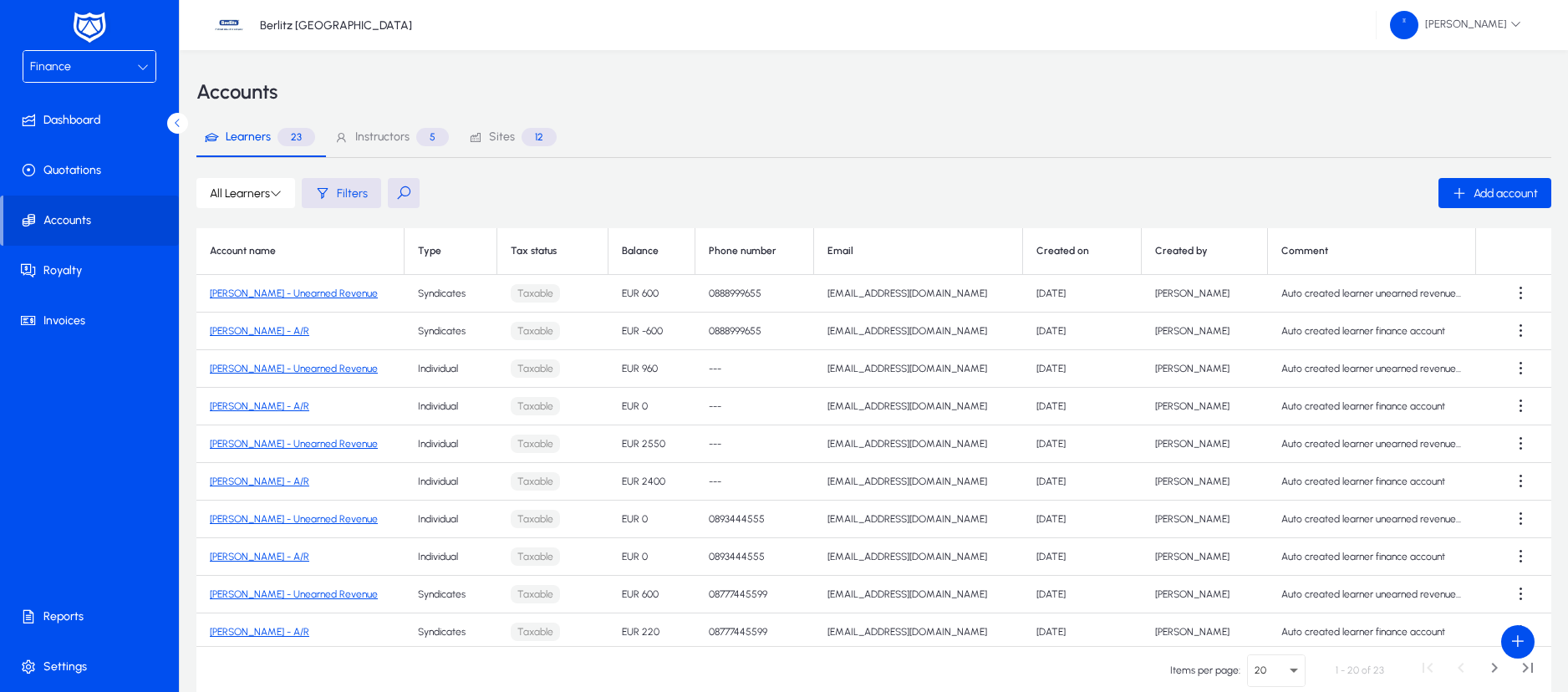
click at [408, 193] on button at bounding box center [404, 192] width 32 height 30
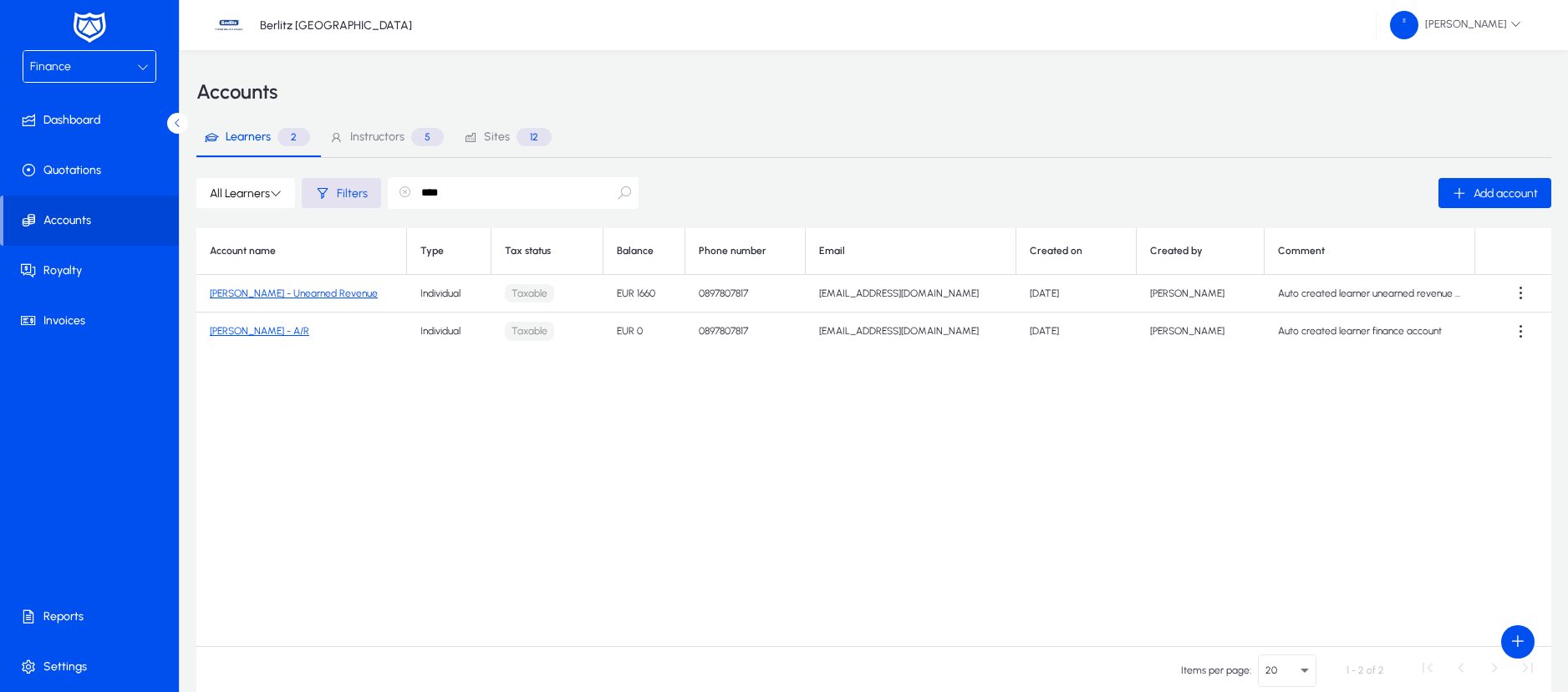
type input "****"
click at [354, 293] on link "[PERSON_NAME] - Unearned Revenue" at bounding box center [294, 294] width 168 height 12
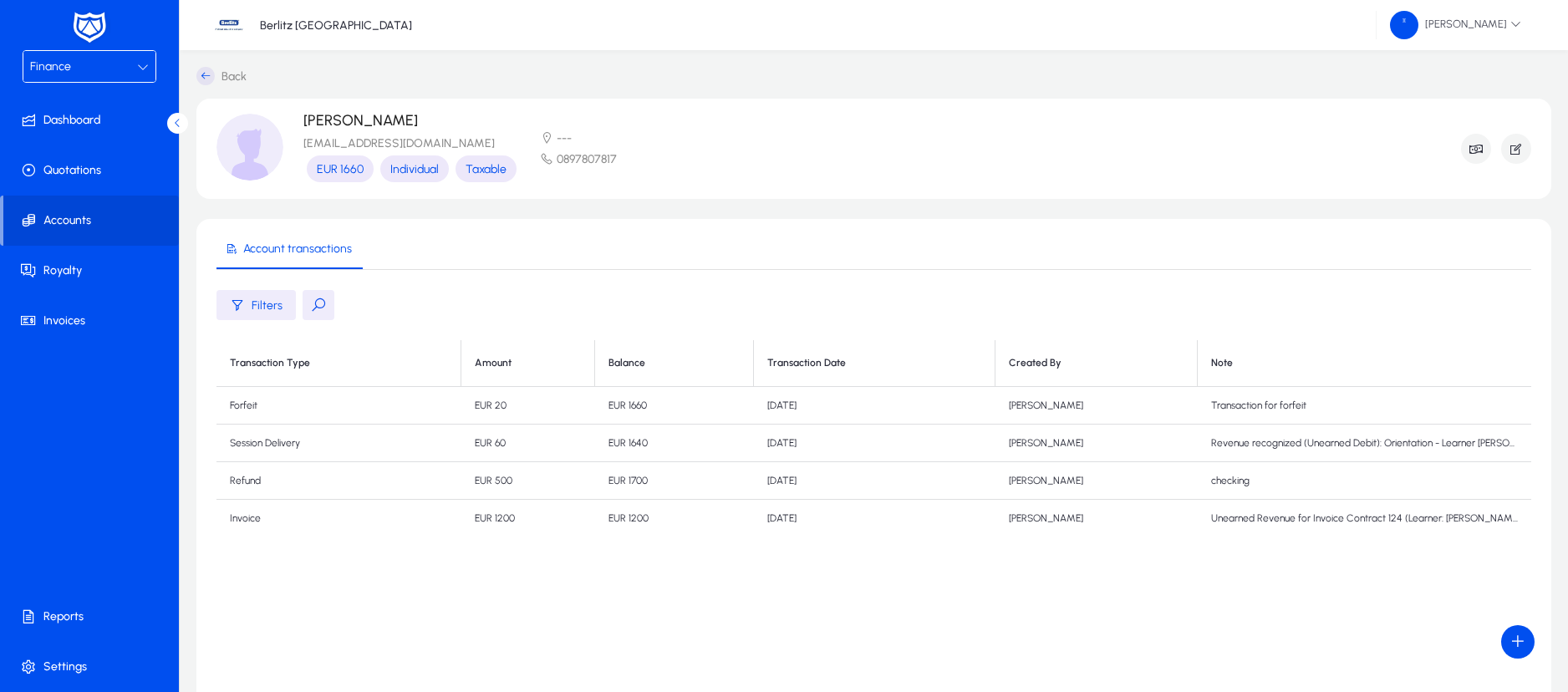
click at [202, 77] on icon at bounding box center [205, 76] width 18 height 18
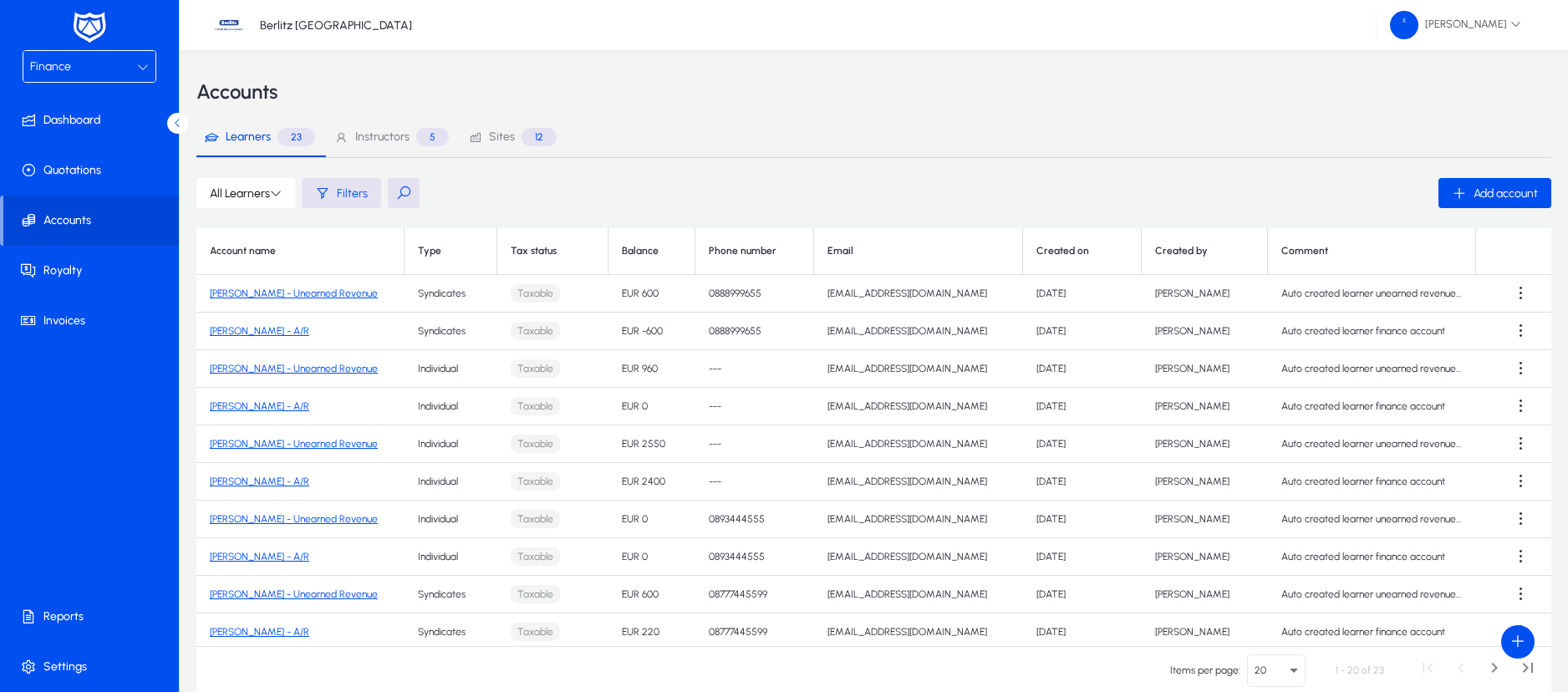
click at [409, 190] on button at bounding box center [404, 192] width 32 height 30
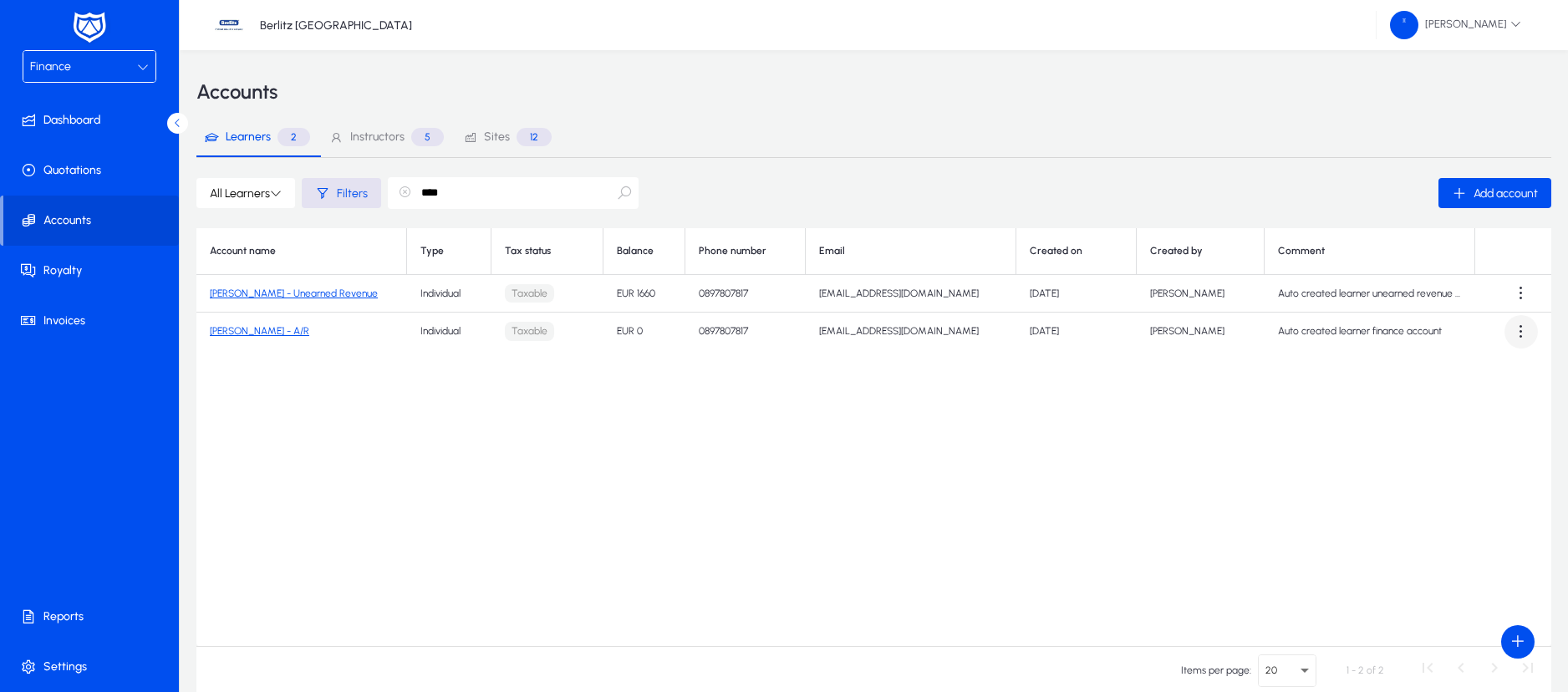
type input "****"
click at [1526, 333] on span at bounding box center [1521, 331] width 33 height 33
click at [1471, 409] on span "Edit" at bounding box center [1491, 408] width 68 height 15
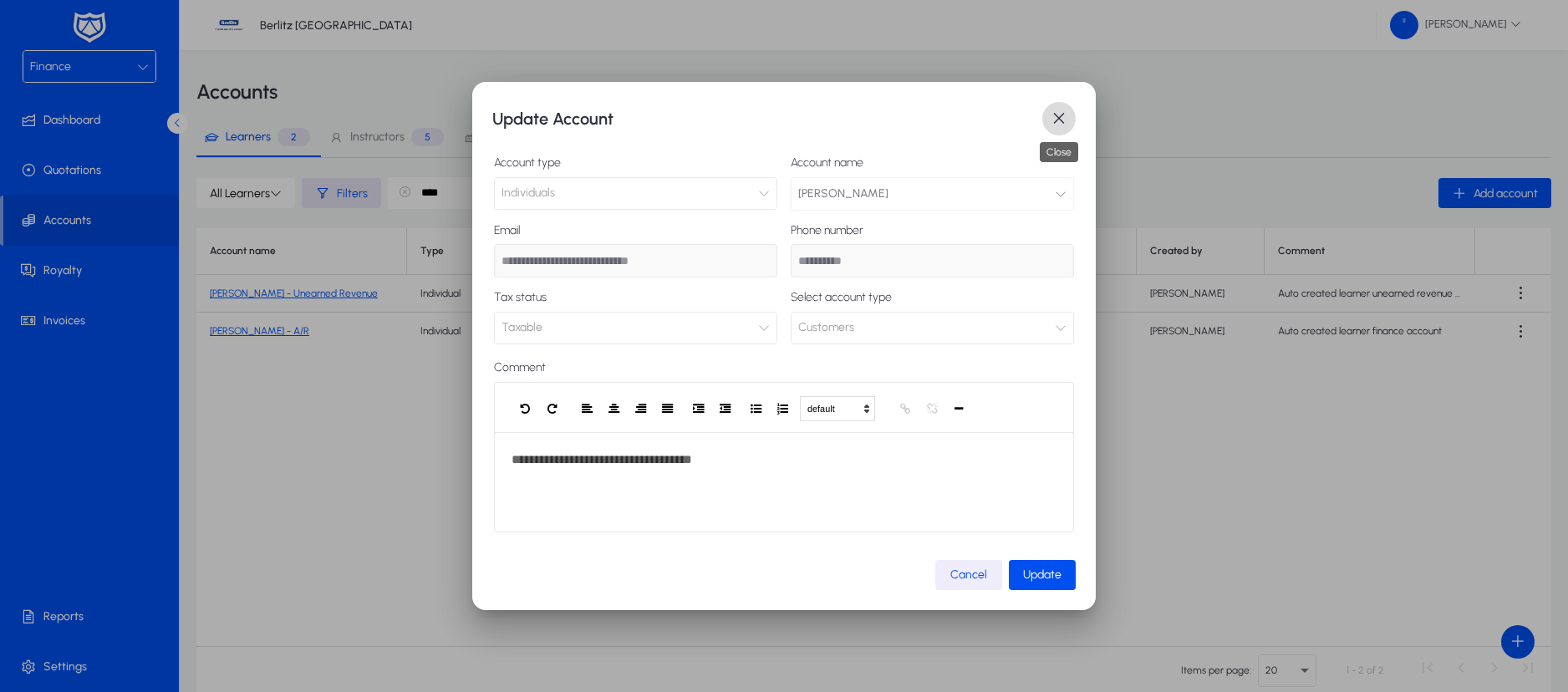
click at [1056, 116] on span "button" at bounding box center [1059, 119] width 33 height 33
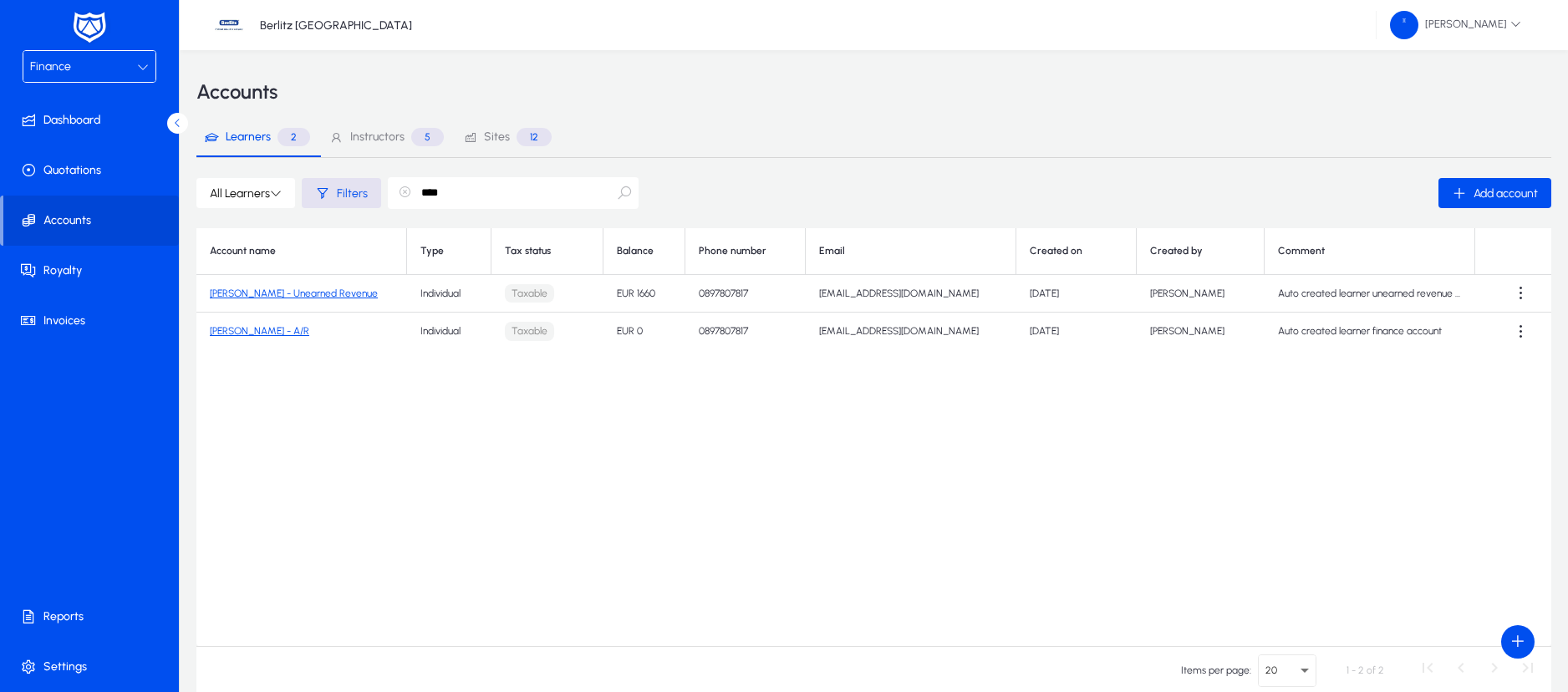
click at [277, 328] on link "[PERSON_NAME] - A/R" at bounding box center [259, 330] width 99 height 12
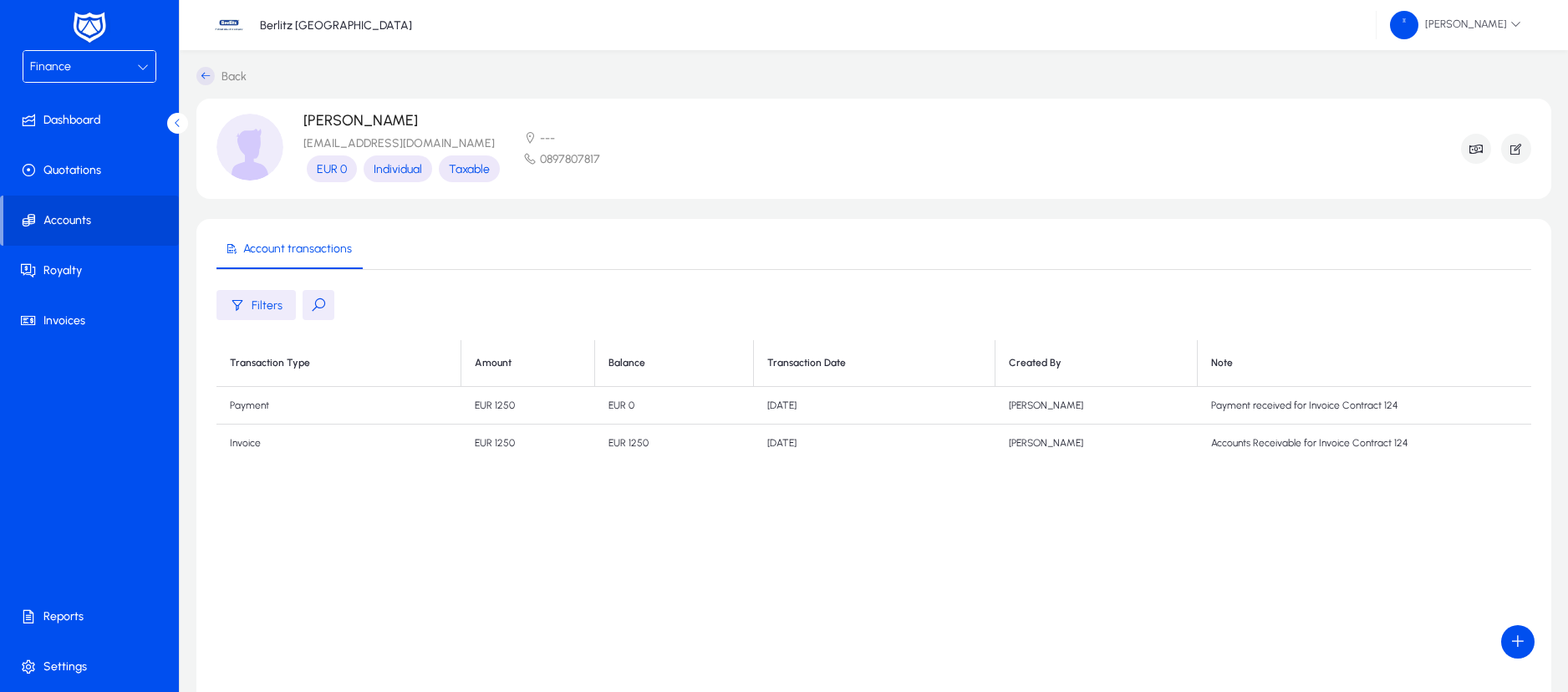
click at [254, 446] on td "Invoice" at bounding box center [339, 443] width 245 height 38
click at [242, 446] on td "Invoice" at bounding box center [339, 443] width 245 height 38
click at [120, 57] on div "Finance" at bounding box center [84, 67] width 107 height 22
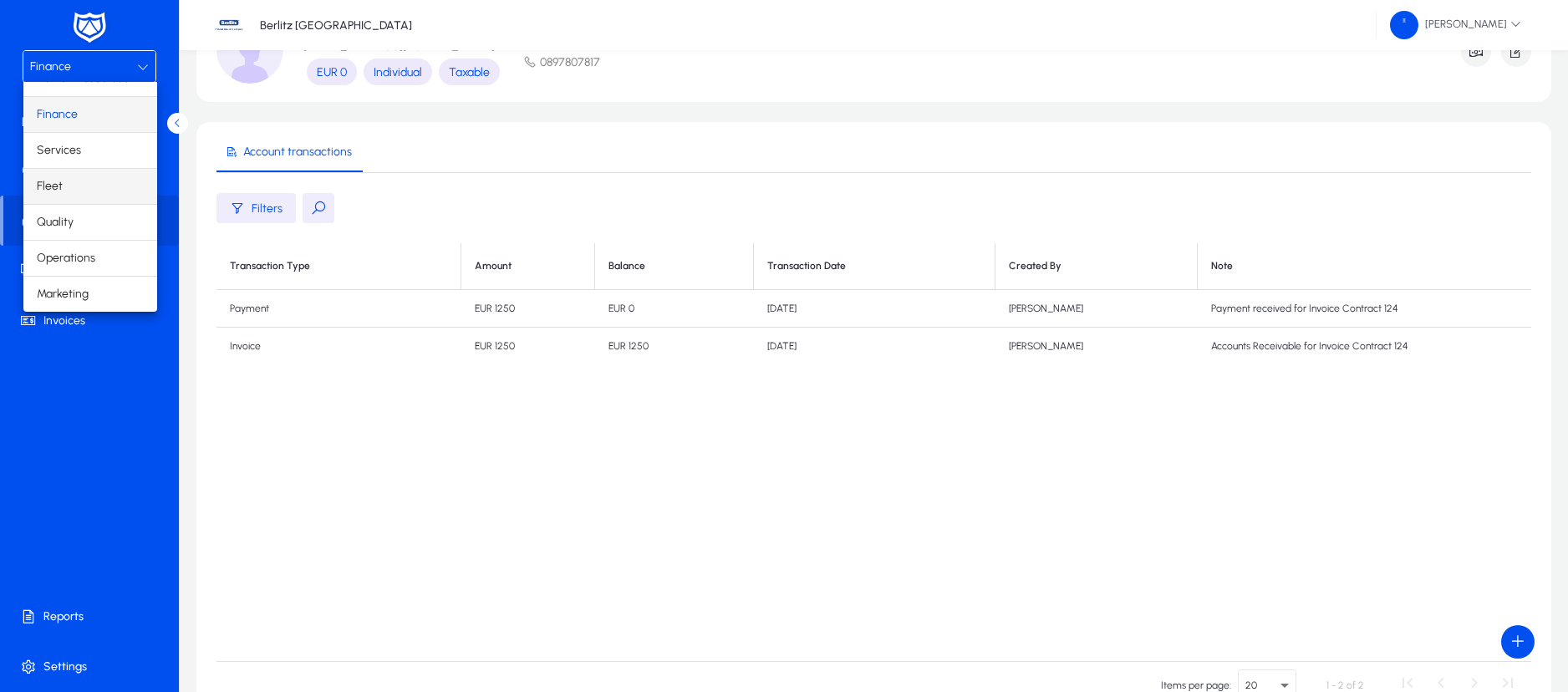
scroll to position [125, 0]
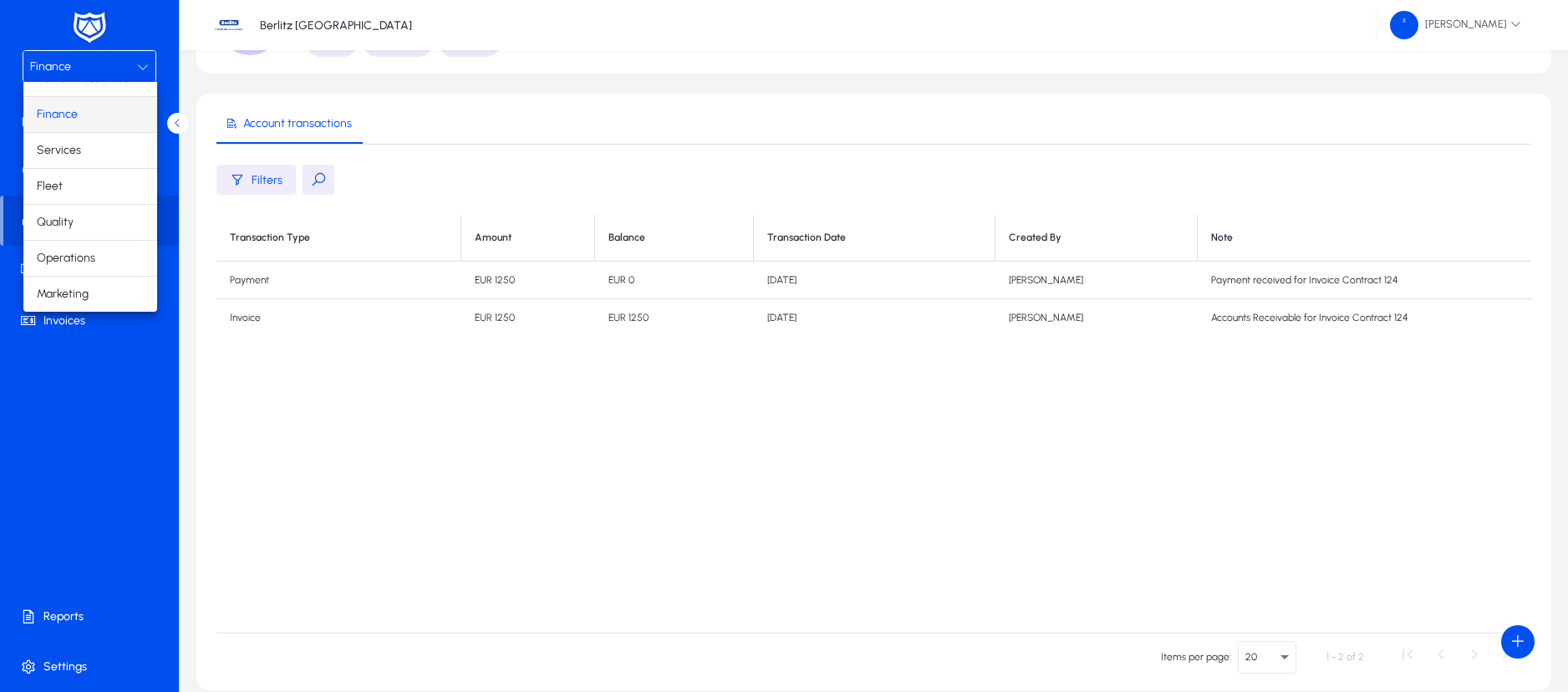
click at [86, 317] on div at bounding box center [784, 346] width 1568 height 692
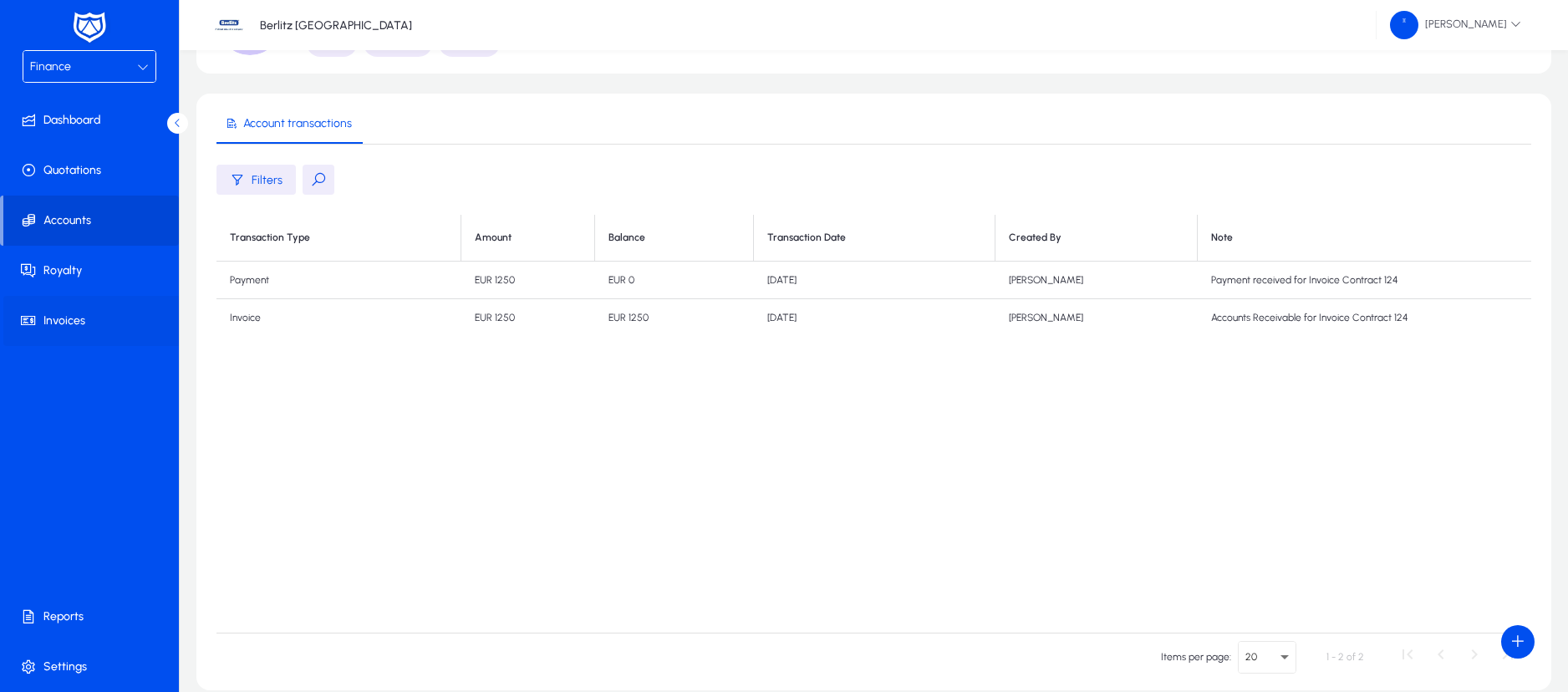
click at [68, 319] on span "Invoices" at bounding box center [93, 321] width 179 height 17
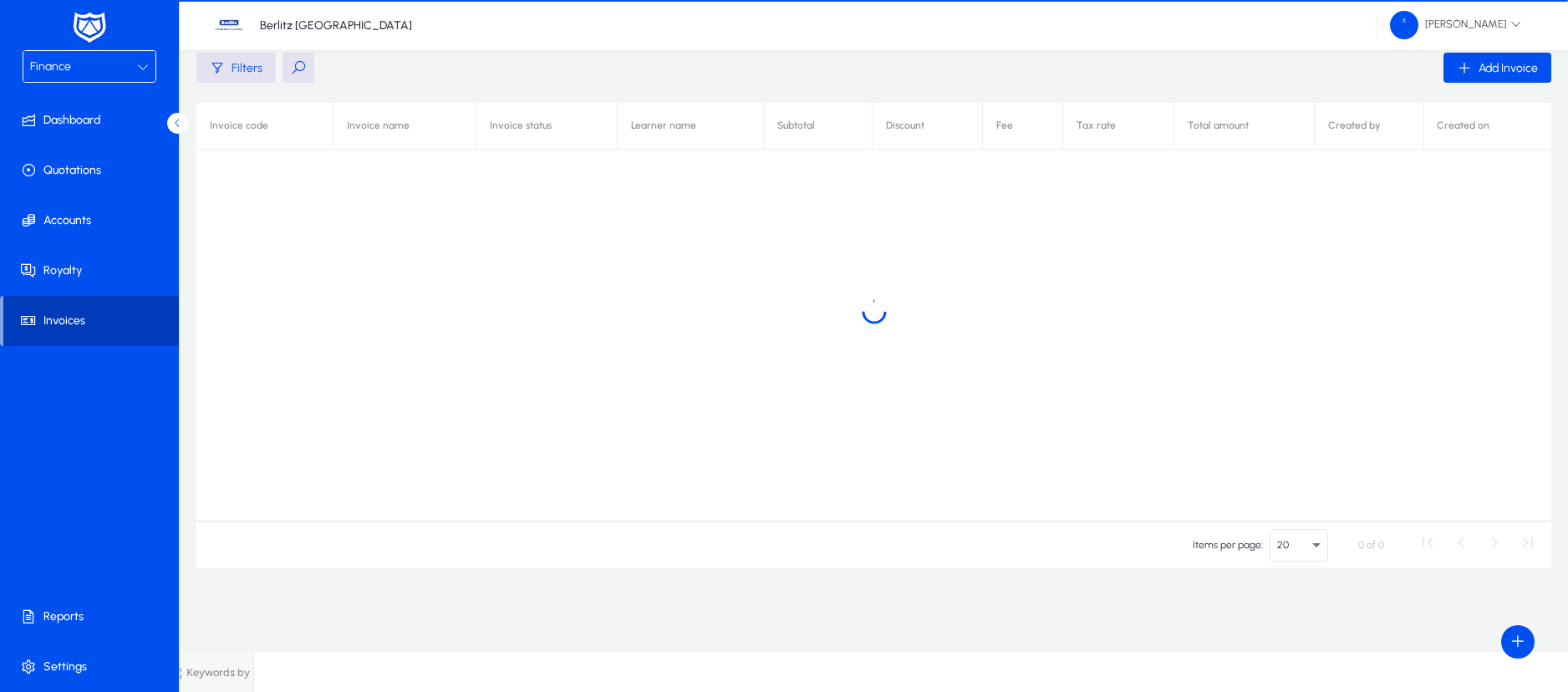
scroll to position [86, 0]
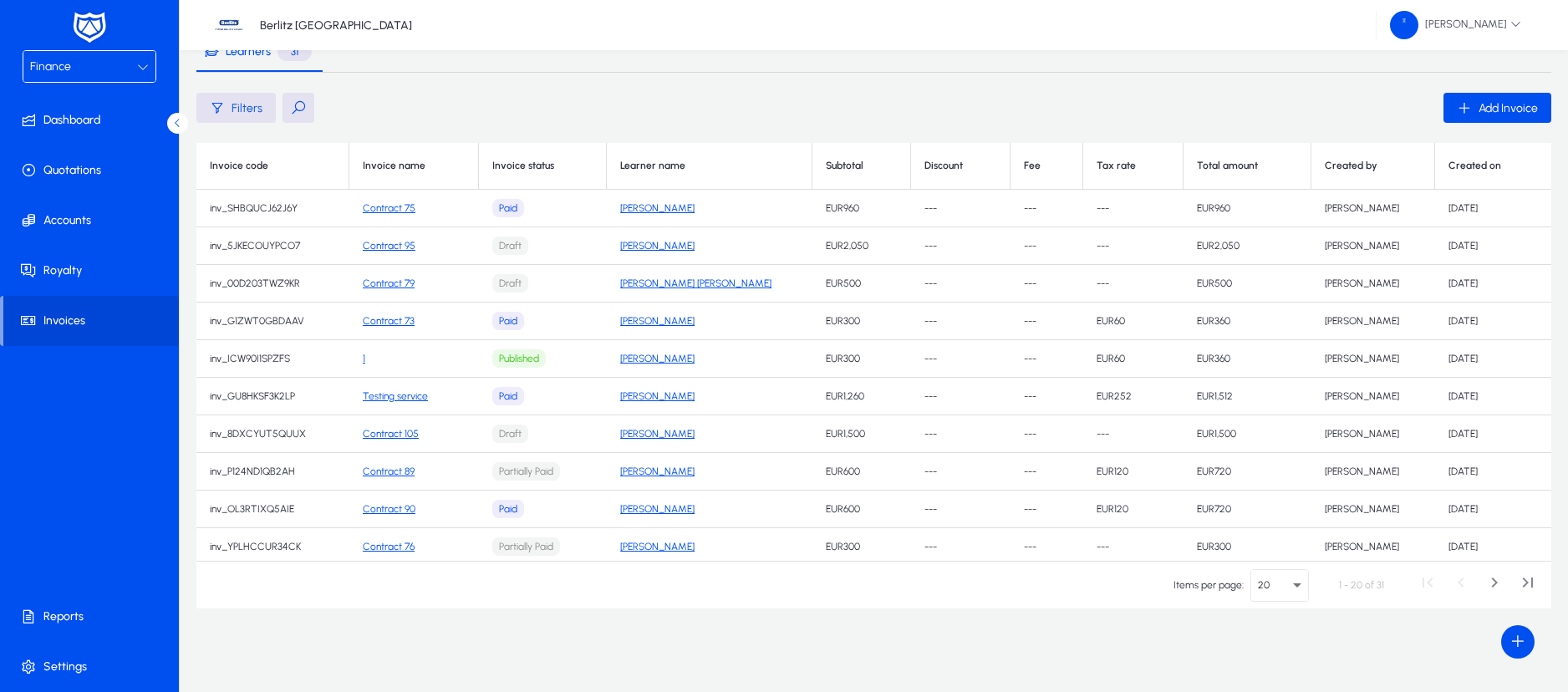
click at [297, 111] on button at bounding box center [298, 108] width 32 height 30
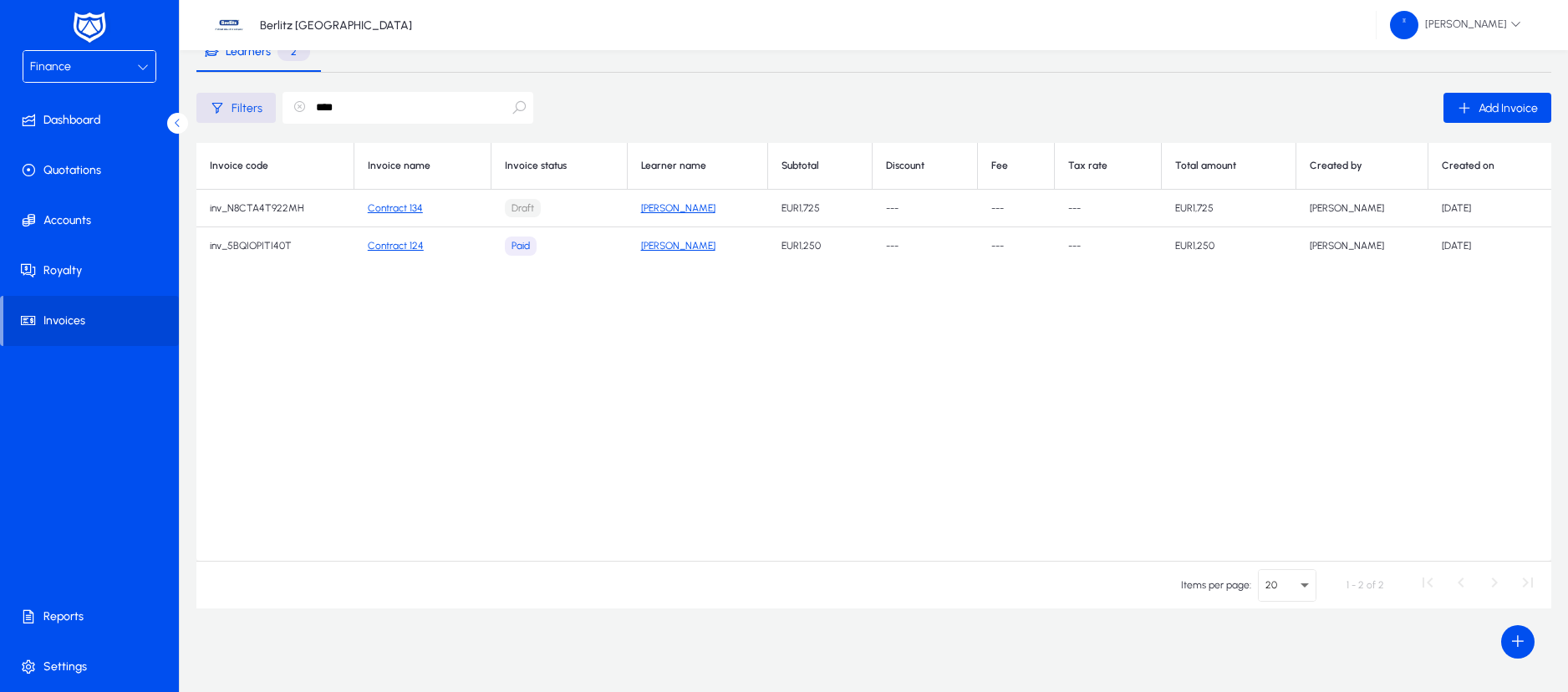
type input "****"
click at [409, 247] on link "Contract 124" at bounding box center [396, 246] width 56 height 12
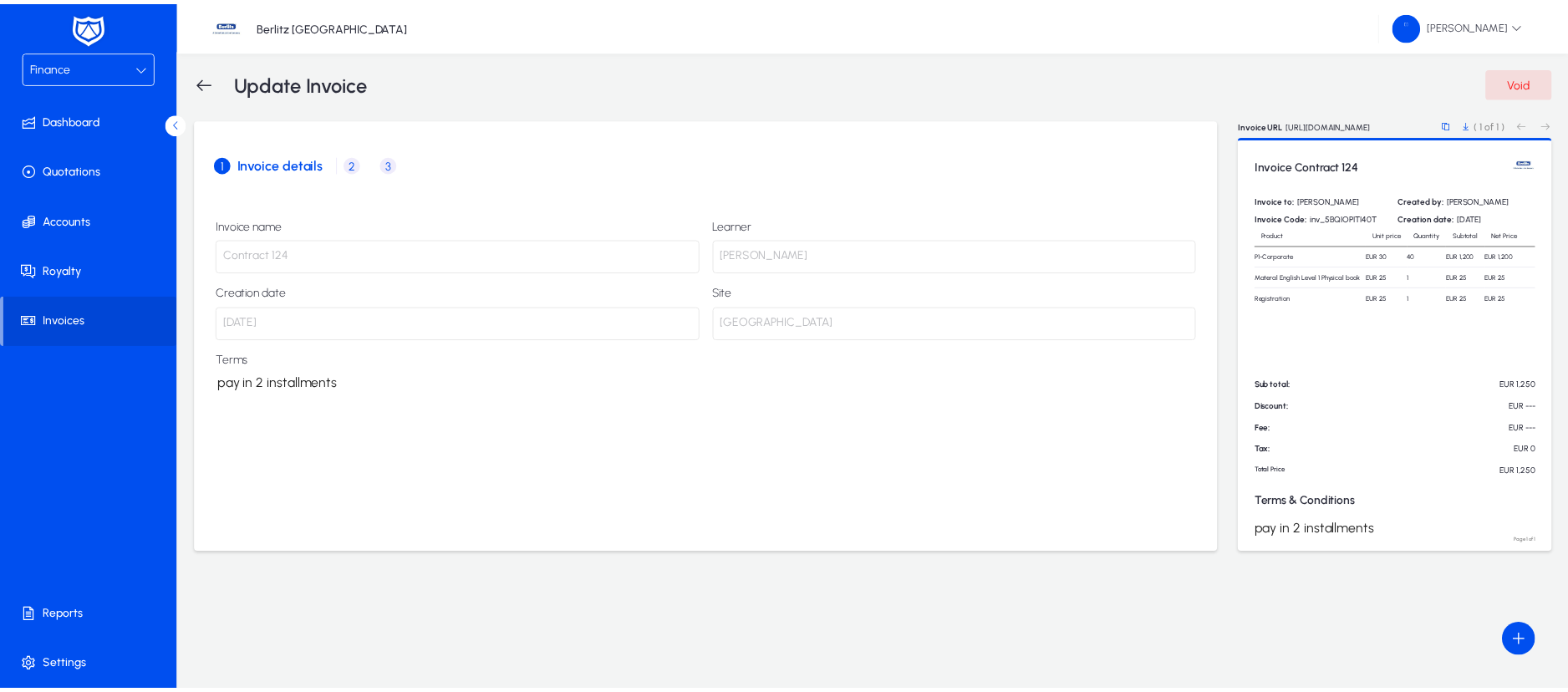
scroll to position [0, 6]
click at [351, 160] on span "2" at bounding box center [356, 164] width 17 height 17
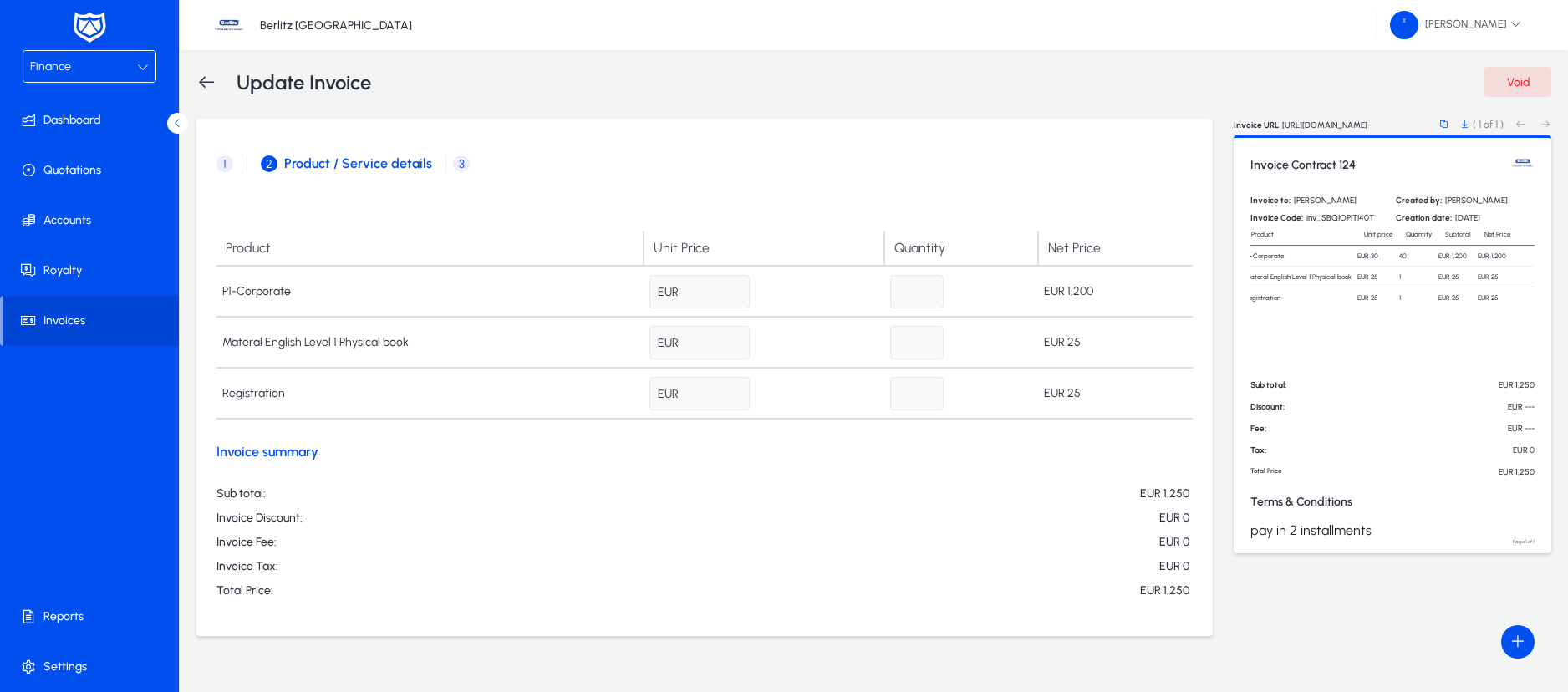
scroll to position [28, 0]
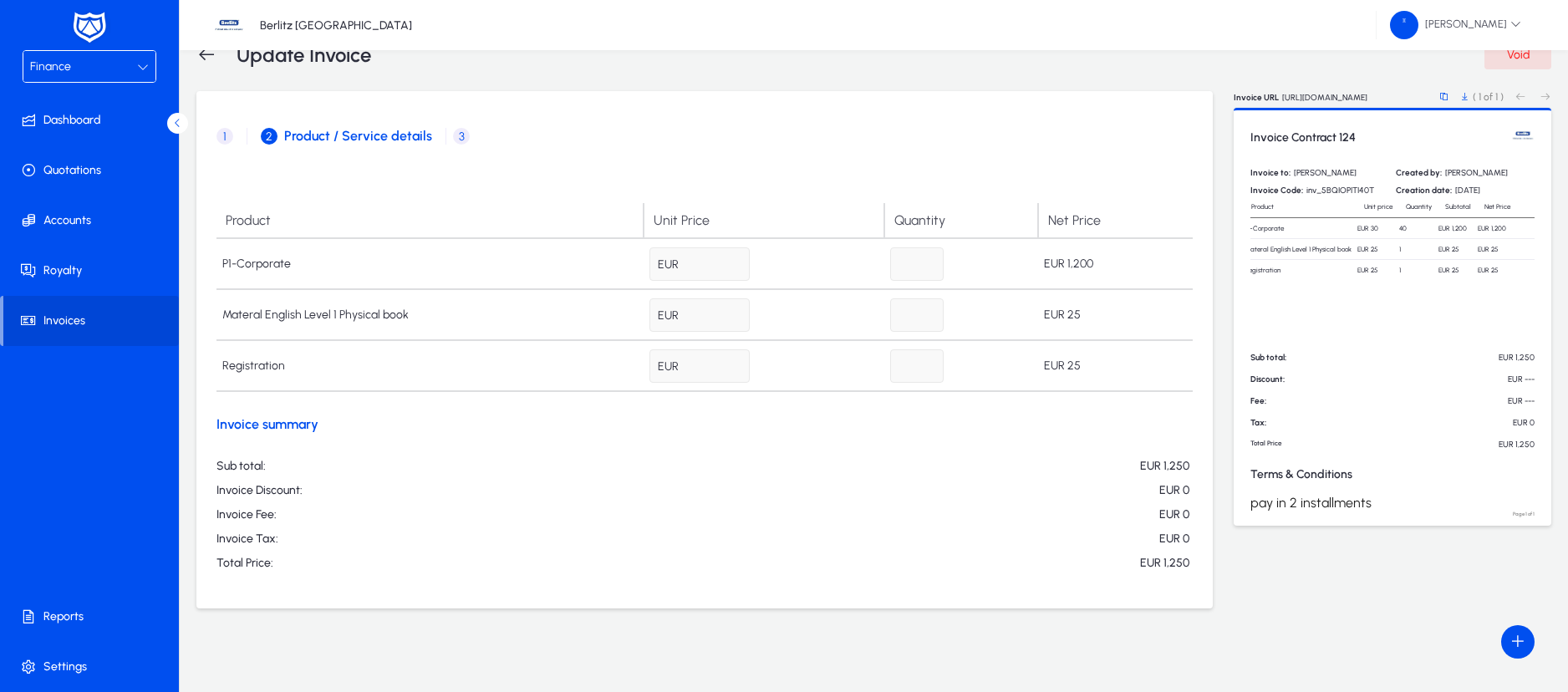
click at [459, 134] on span "3" at bounding box center [461, 136] width 17 height 17
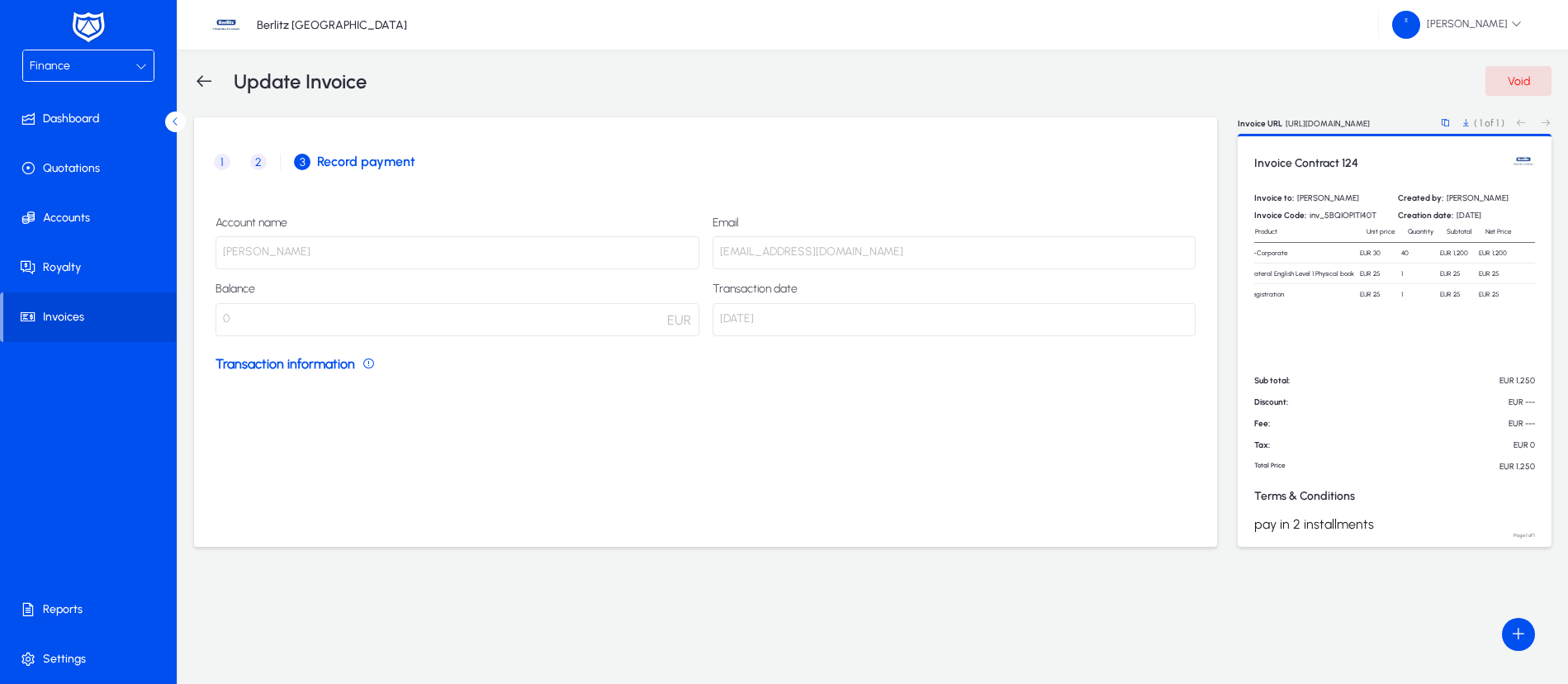
click at [216, 77] on div "Update Invoice" at bounding box center [280, 81] width 173 height 24
click at [201, 87] on icon at bounding box center [204, 81] width 20 height 20
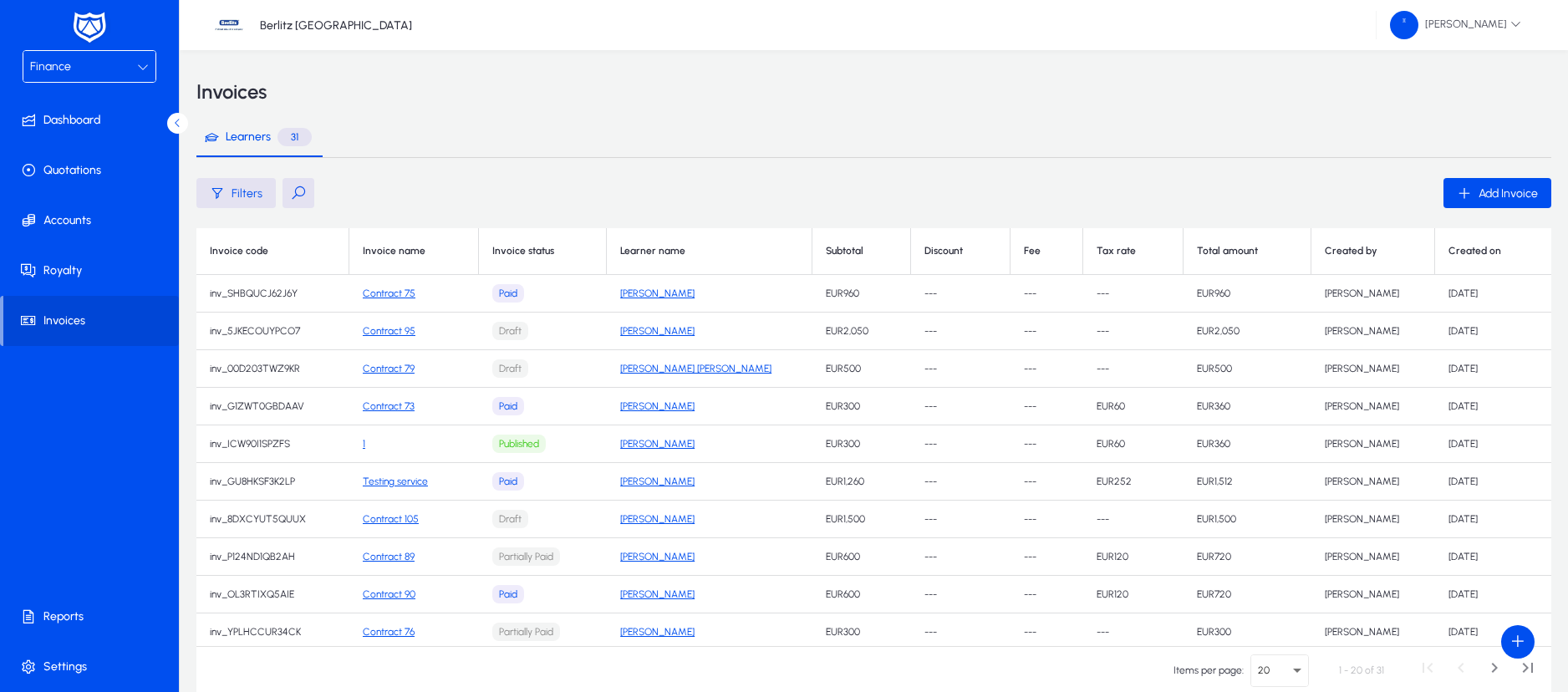
click at [96, 65] on div "Finance" at bounding box center [84, 67] width 107 height 22
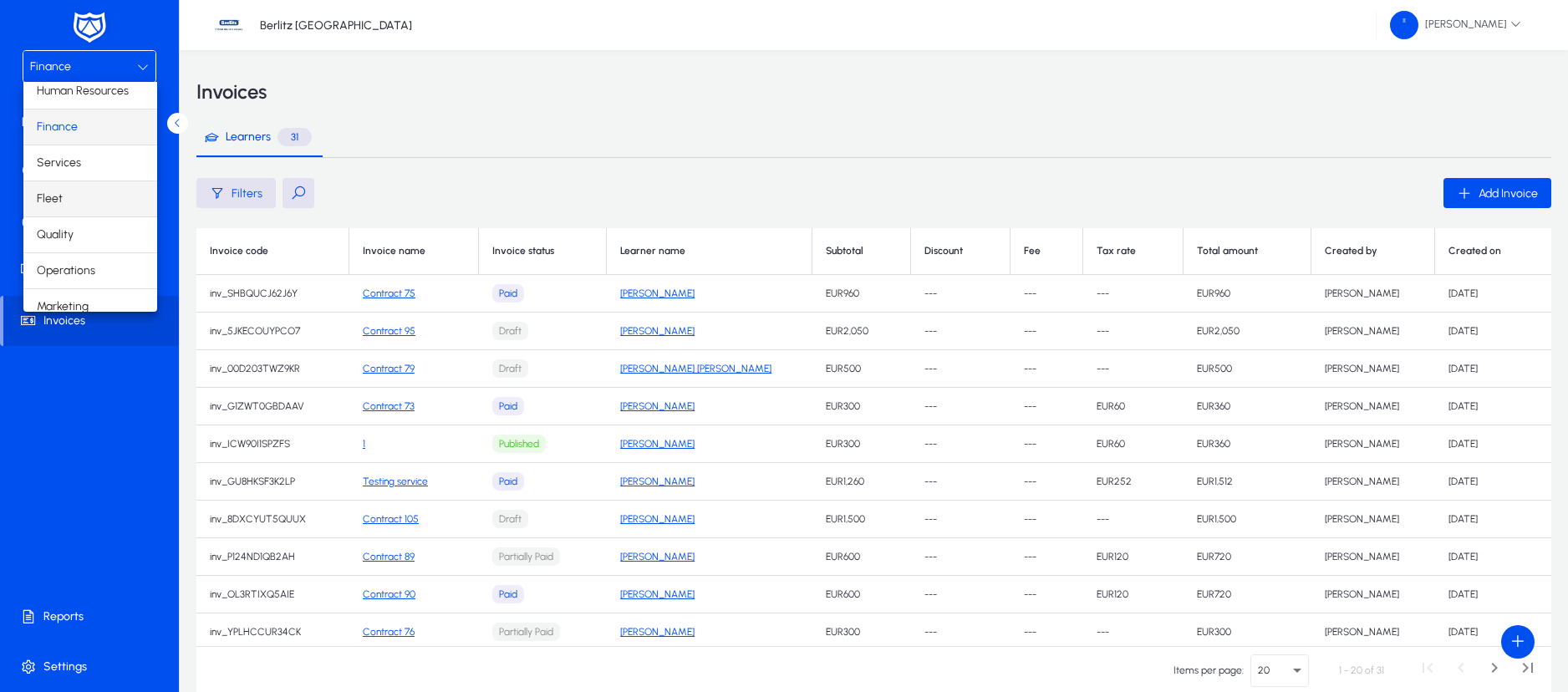
scroll to position [57, 0]
click at [87, 260] on span "Operations" at bounding box center [66, 259] width 59 height 20
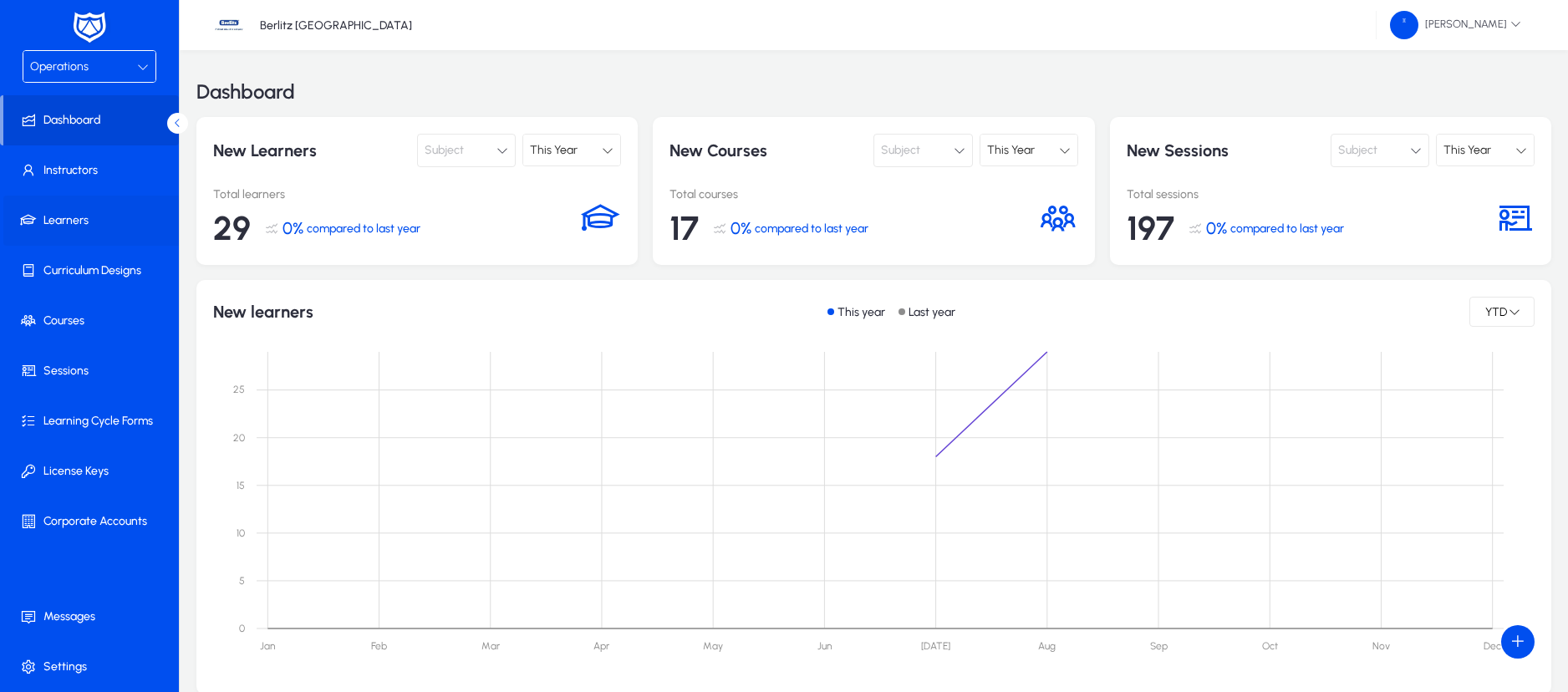
click at [54, 224] on span "Learners" at bounding box center [93, 221] width 179 height 17
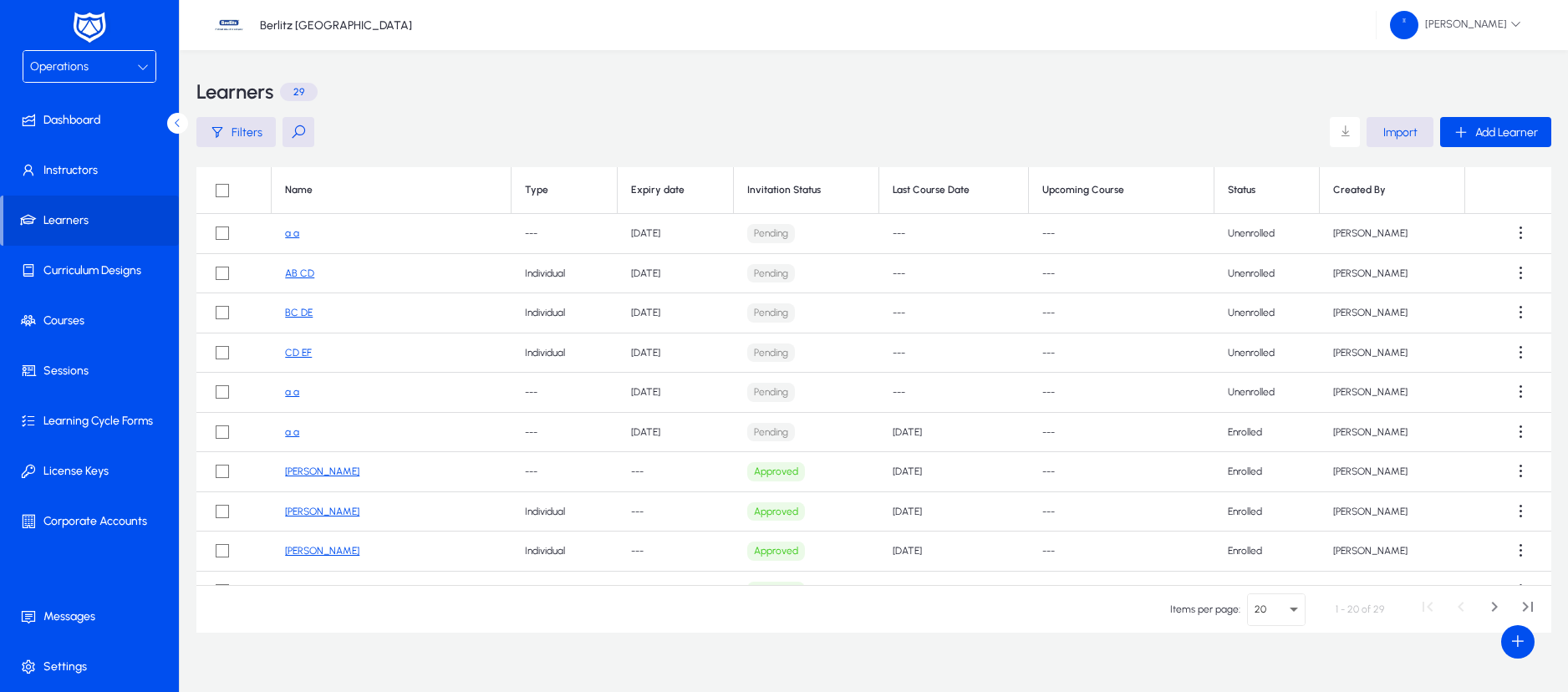
click at [107, 57] on div "Operations" at bounding box center [84, 67] width 107 height 22
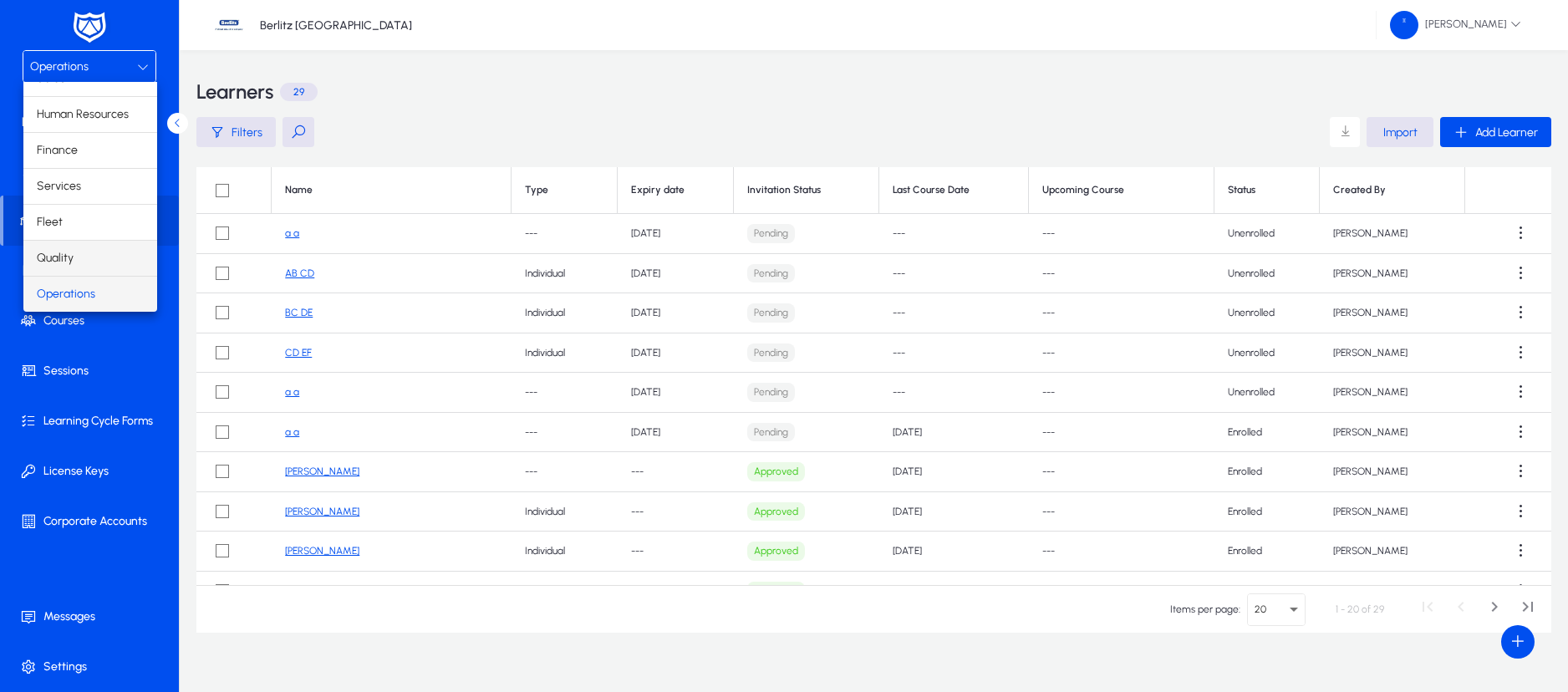
scroll to position [57, 0]
click at [78, 116] on mat-option "Finance" at bounding box center [89, 114] width 133 height 35
